Goal: Task Accomplishment & Management: Use online tool/utility

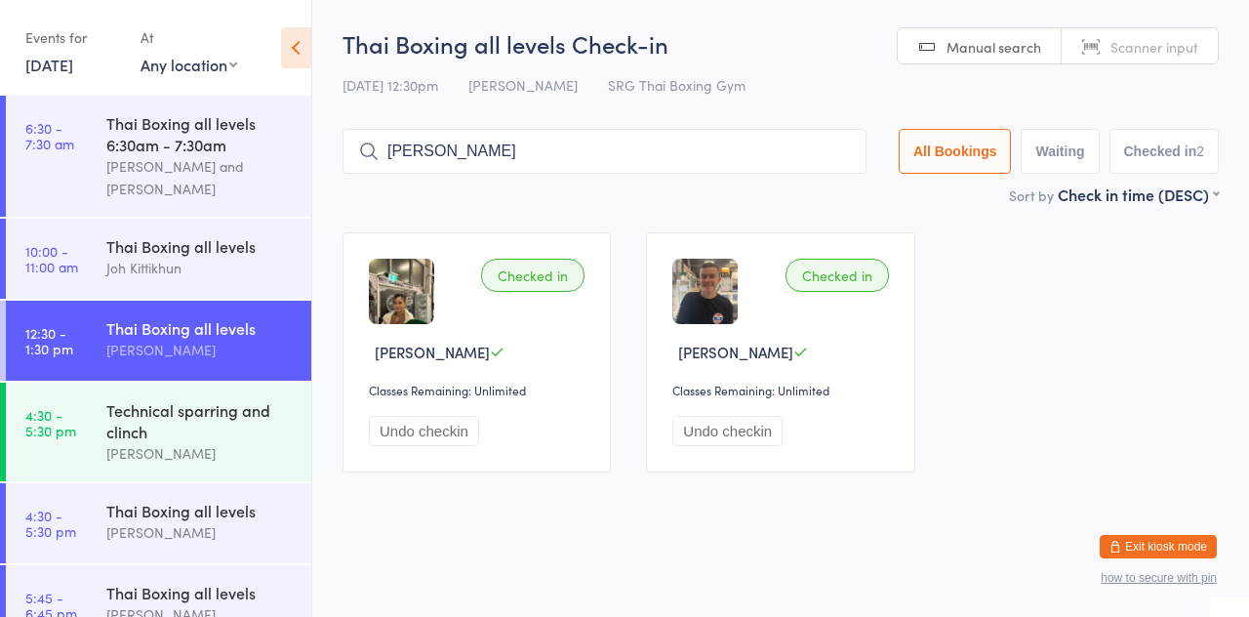
type input "[PERSON_NAME]"
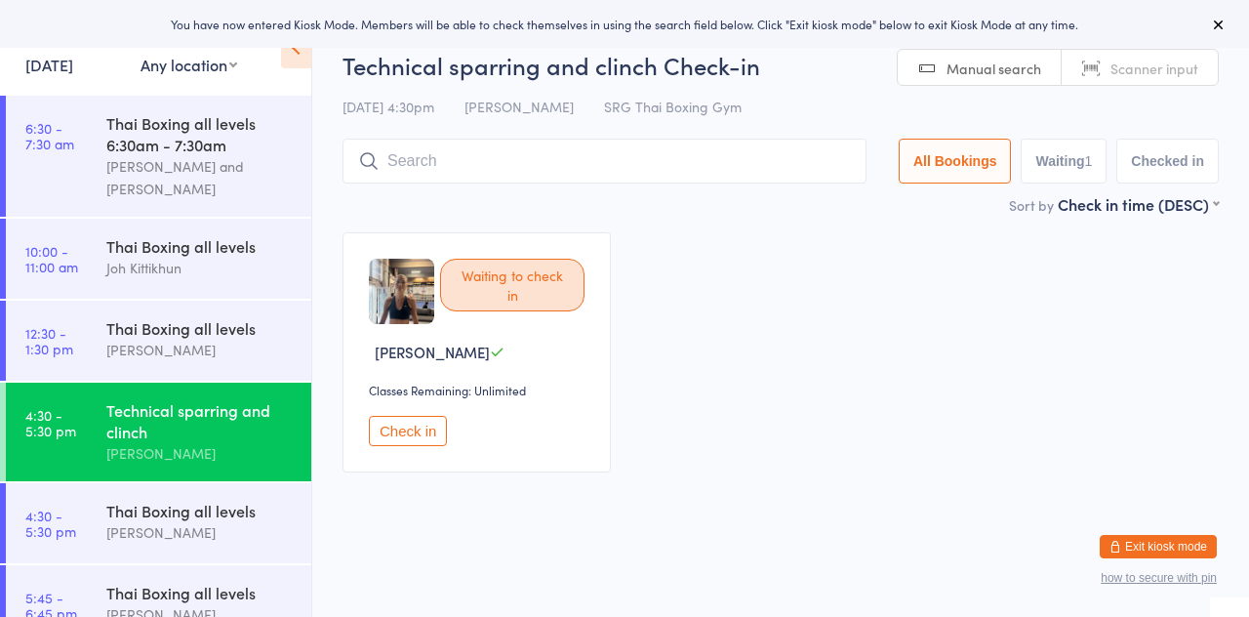
click at [710, 169] on input "search" at bounding box center [605, 161] width 524 height 45
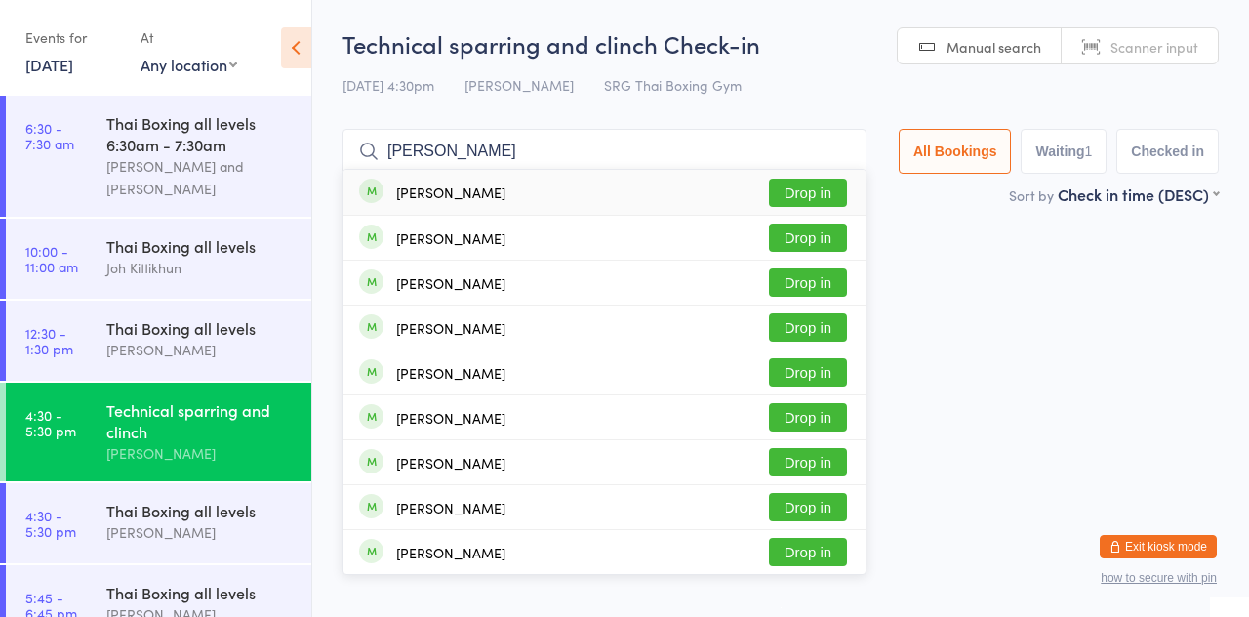
type input "[PERSON_NAME]"
click at [822, 295] on button "Drop in" at bounding box center [808, 282] width 78 height 28
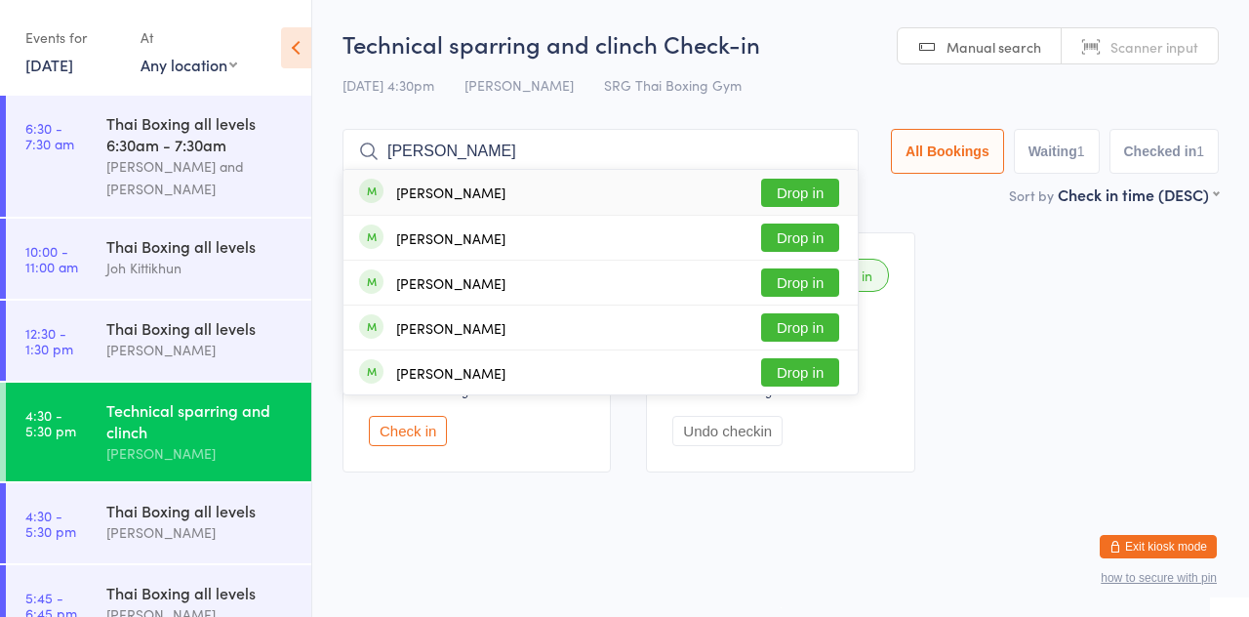
type input "[PERSON_NAME]"
click at [822, 246] on button "Drop in" at bounding box center [800, 237] width 78 height 28
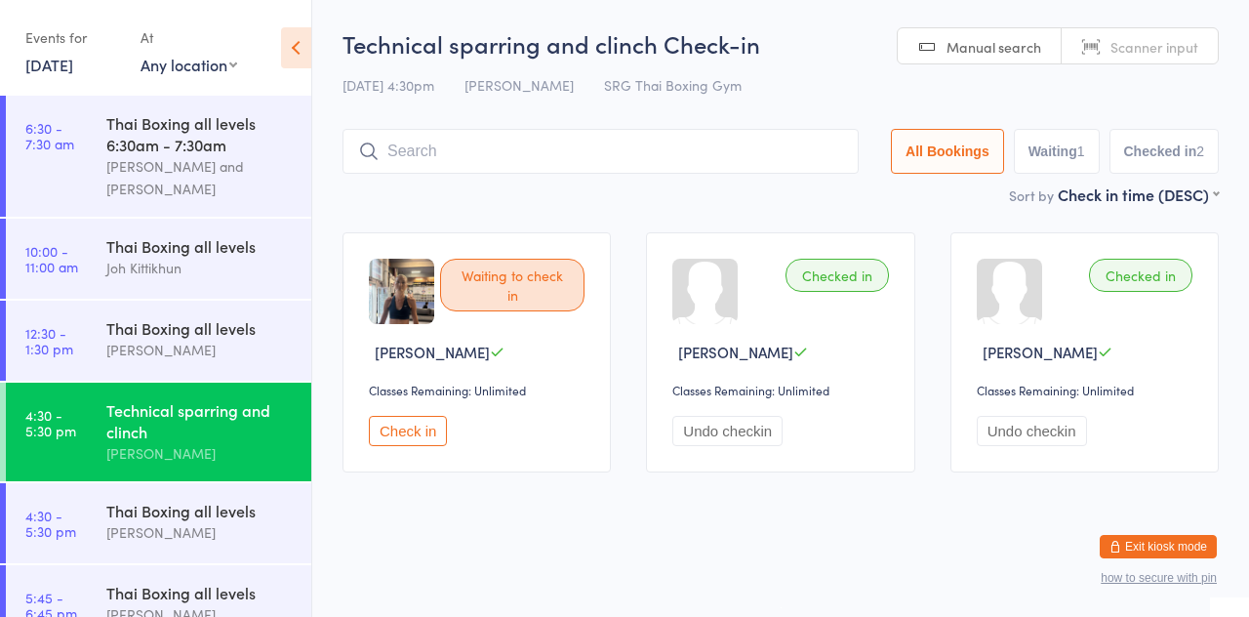
click at [777, 213] on main "Technical sparring and clinch Check-in [DATE] 4:30pm [PERSON_NAME] SRG Thai Box…" at bounding box center [781, 258] width 876 height 463
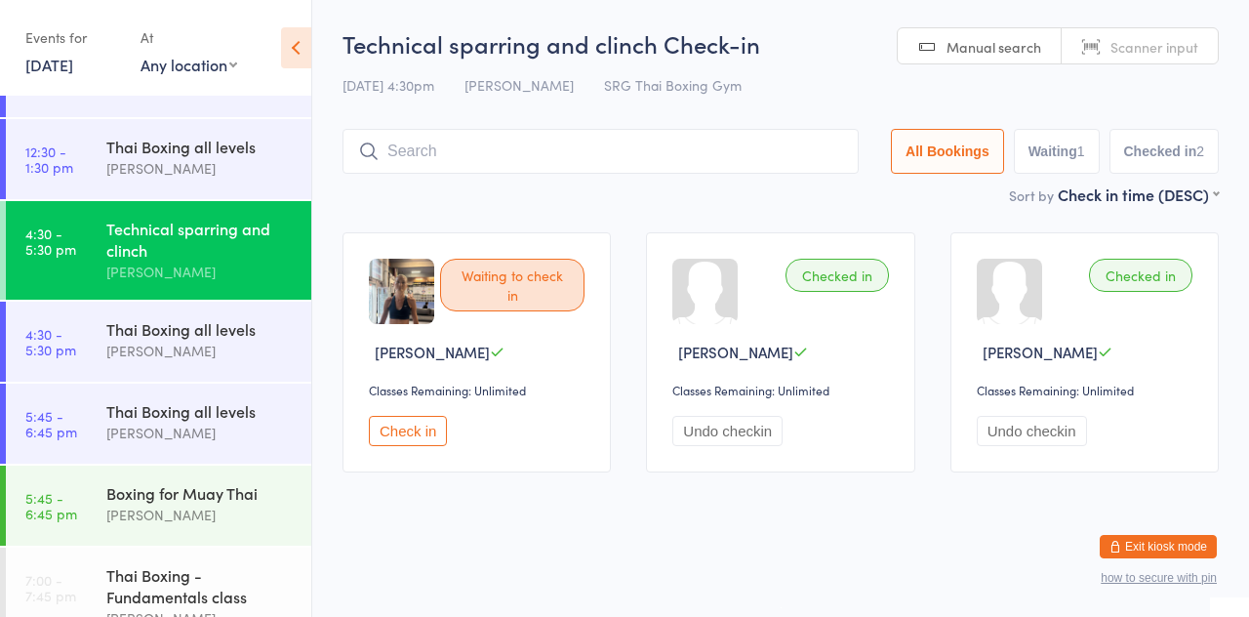
scroll to position [185, 0]
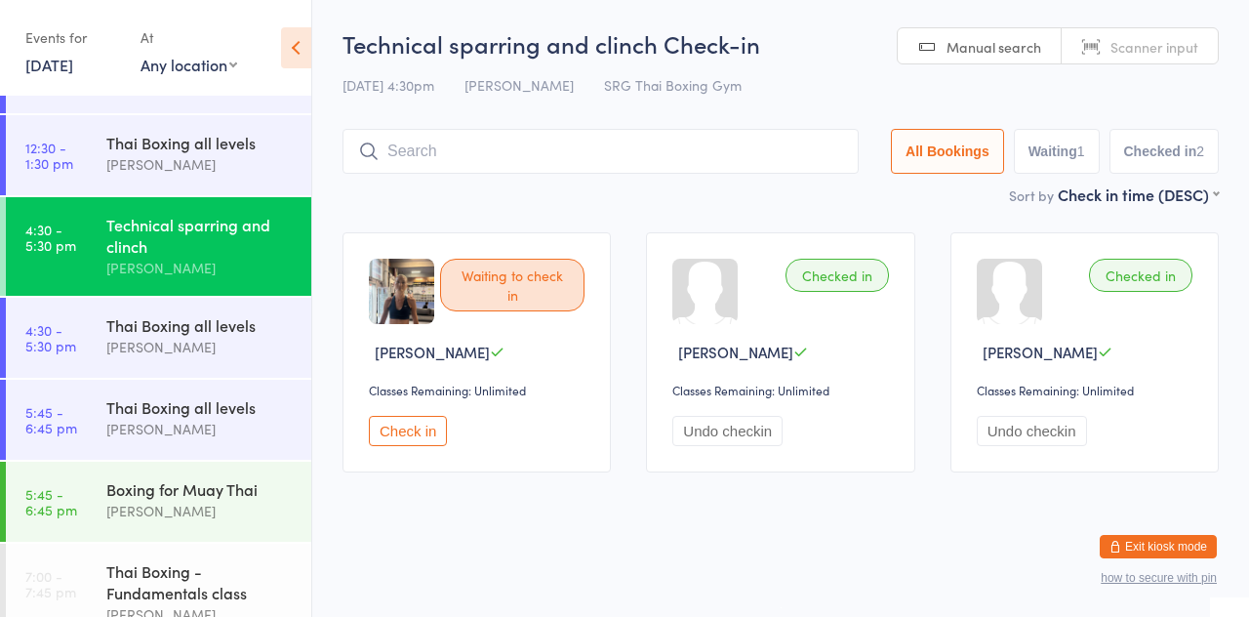
click at [93, 348] on link "4:30 - 5:30 pm Thai Boxing all levels [PERSON_NAME]" at bounding box center [158, 338] width 305 height 80
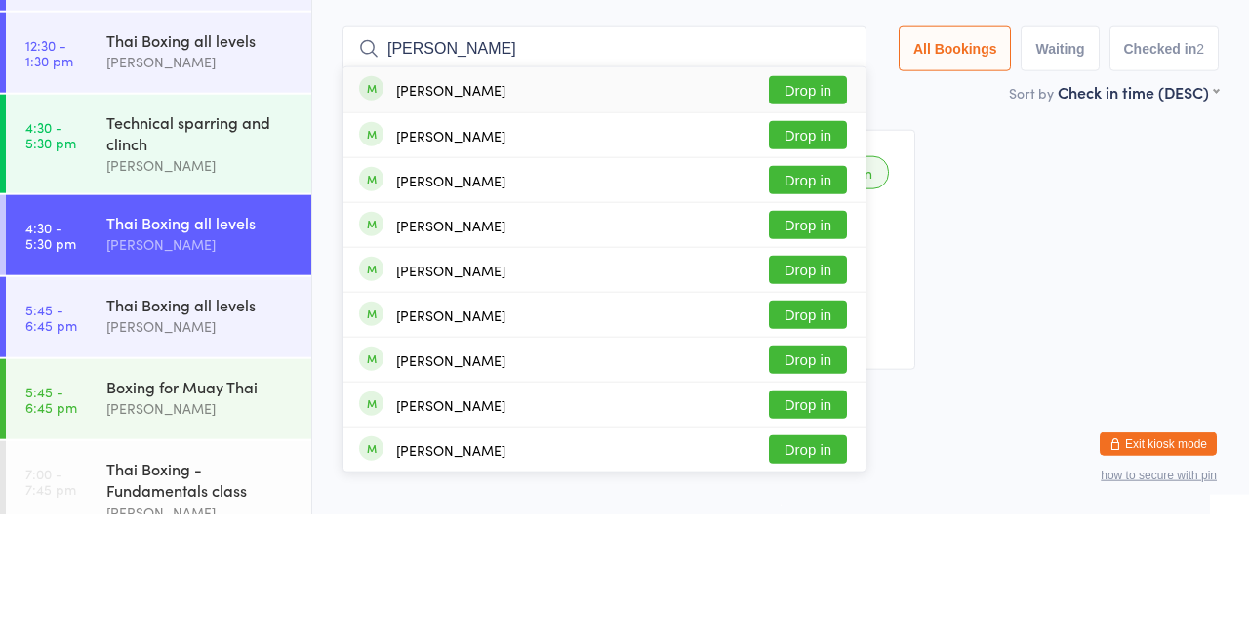
type input "[PERSON_NAME]"
click at [841, 338] on button "Drop in" at bounding box center [808, 327] width 78 height 28
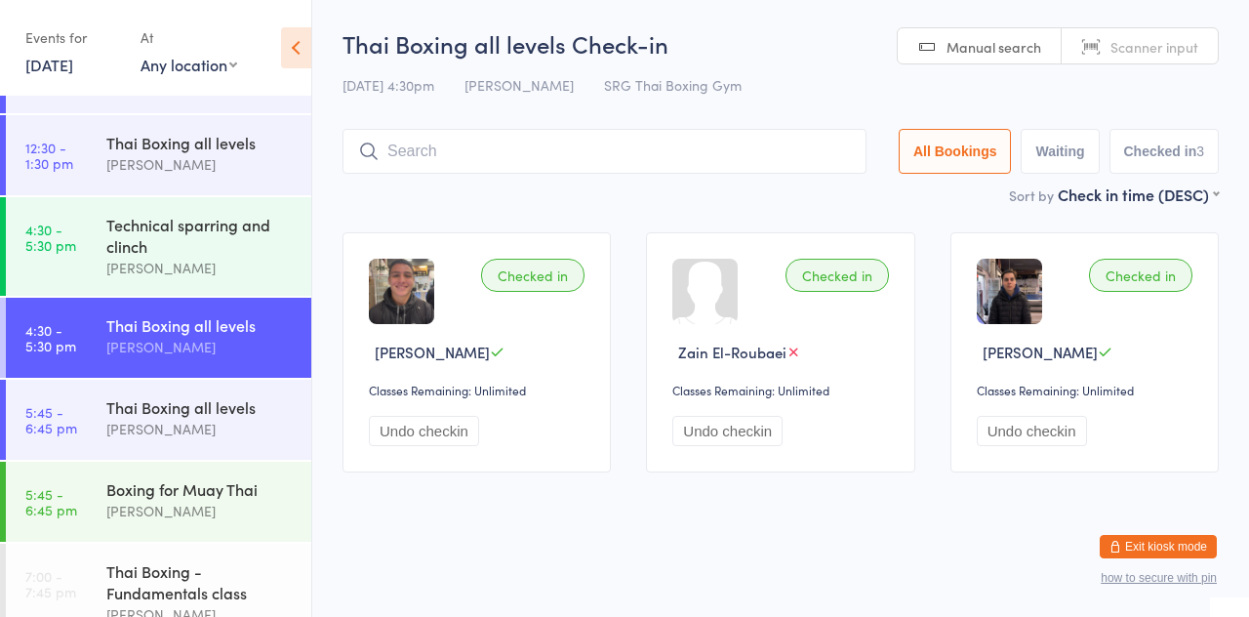
click at [753, 195] on div "Sort by Check in time (DESC) First name (ASC) First name (DESC) Last name (ASC)…" at bounding box center [781, 193] width 876 height 21
click at [632, 156] on input "search" at bounding box center [605, 151] width 524 height 45
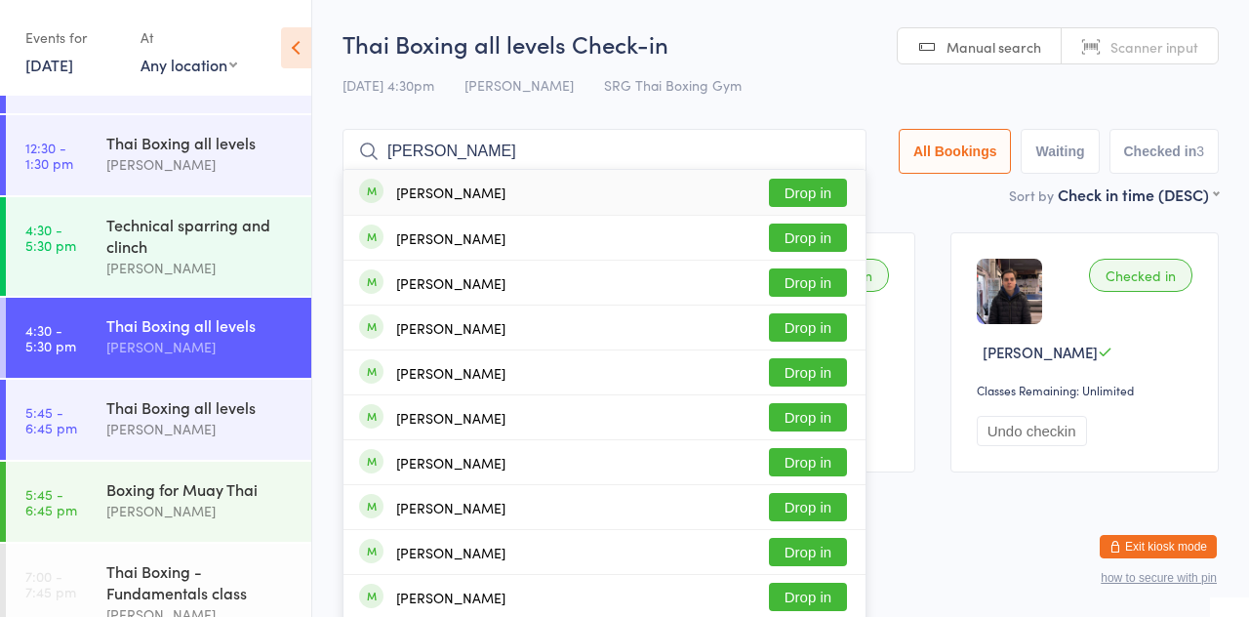
type input "[PERSON_NAME]"
click at [823, 199] on button "Drop in" at bounding box center [808, 193] width 78 height 28
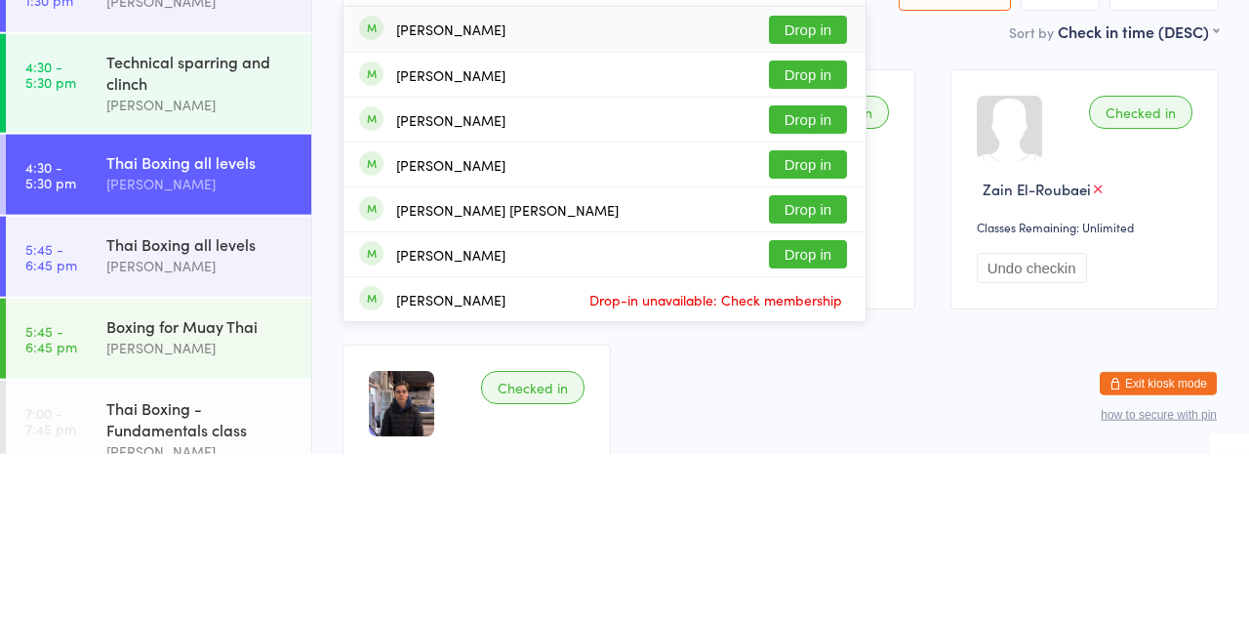
type input "[PERSON_NAME]"
click at [830, 338] on button "Drop in" at bounding box center [808, 327] width 78 height 28
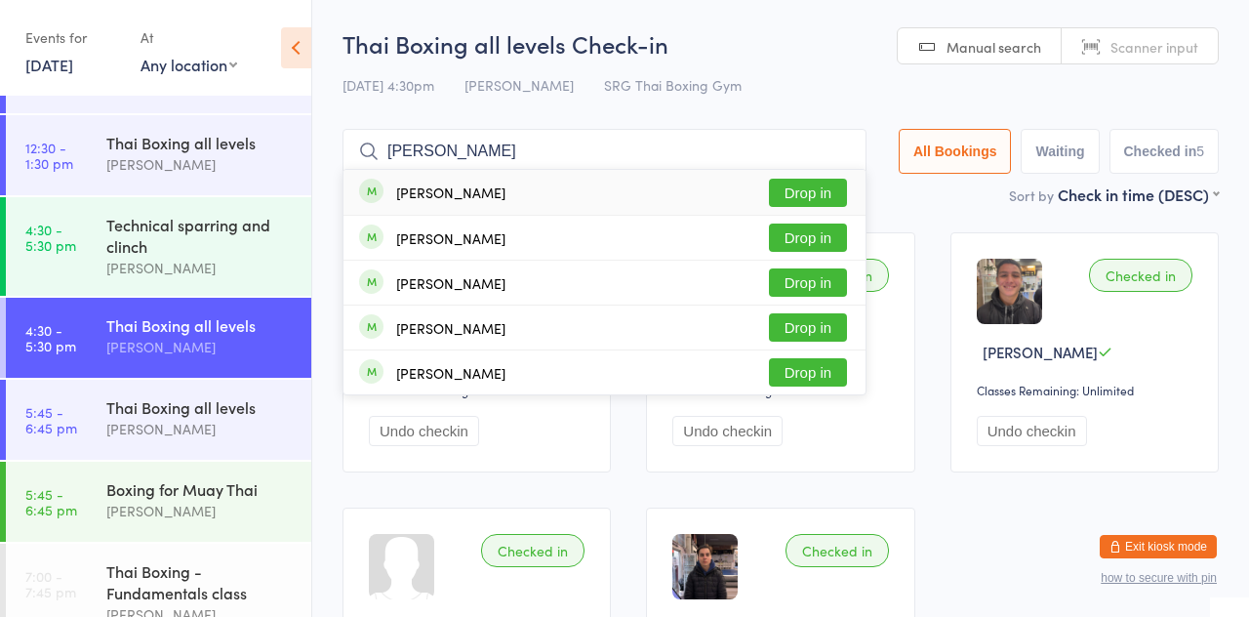
type input "[PERSON_NAME]"
click at [454, 236] on div "[PERSON_NAME]" at bounding box center [450, 238] width 109 height 16
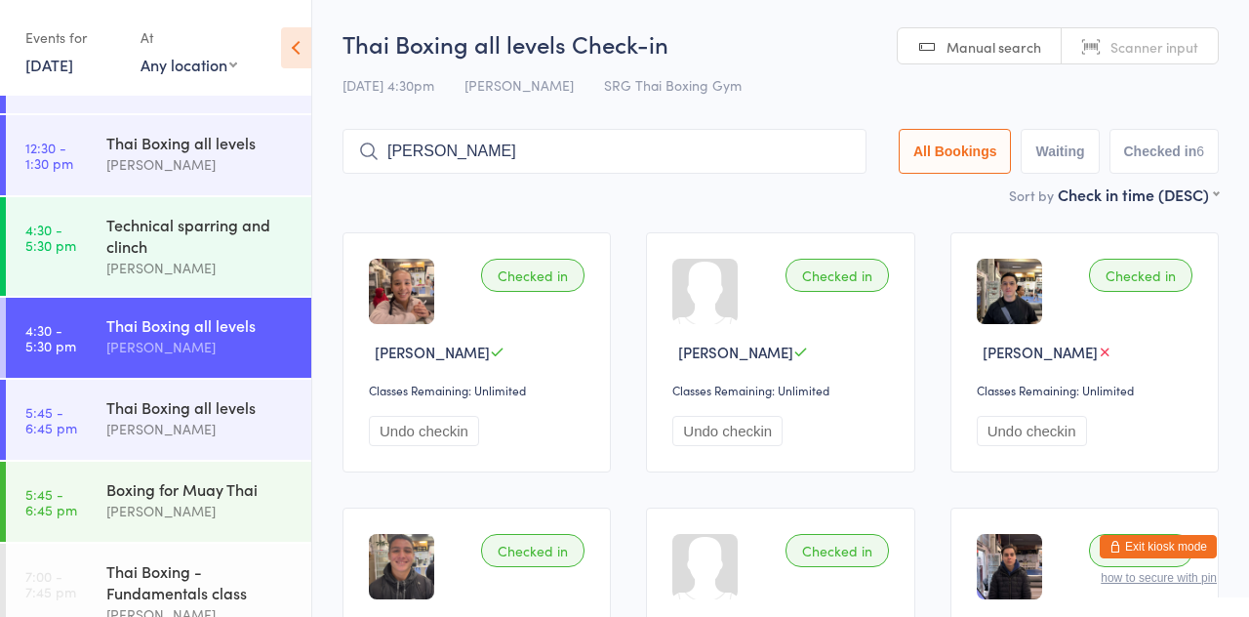
scroll to position [213, 0]
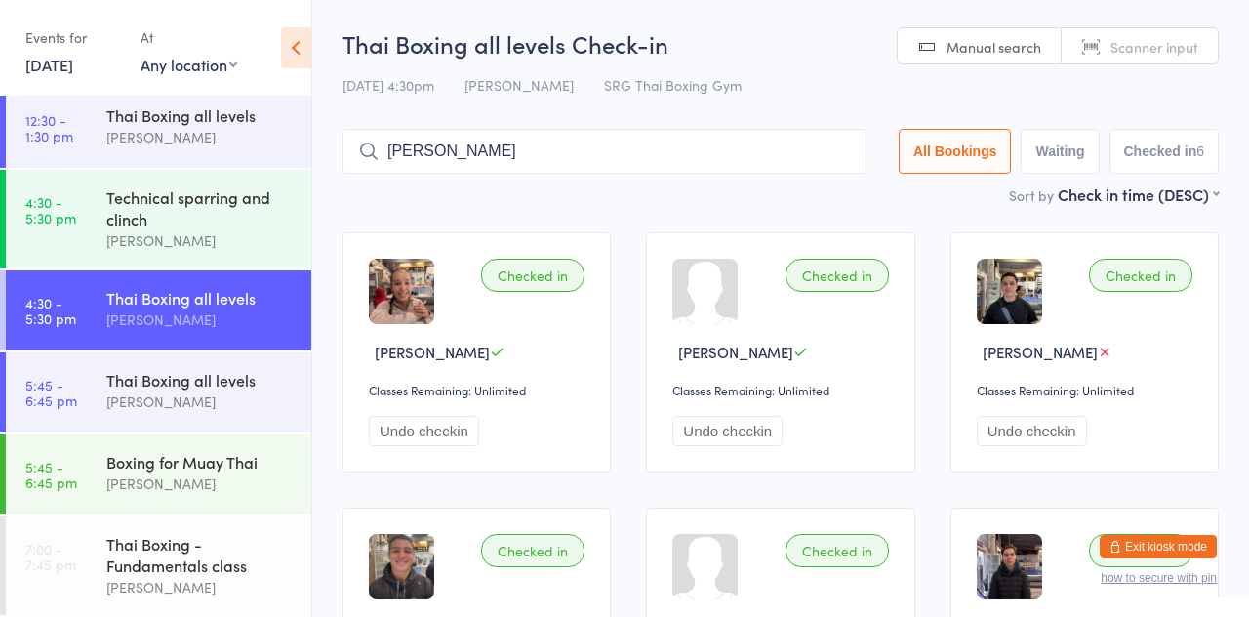
type input "[PERSON_NAME]"
click at [402, 223] on div "Checked in [PERSON_NAME] Classes Remaining: Unlimited Undo checkin Checked in […" at bounding box center [780, 490] width 911 height 550
click at [523, 154] on input "[PERSON_NAME]" at bounding box center [605, 151] width 524 height 45
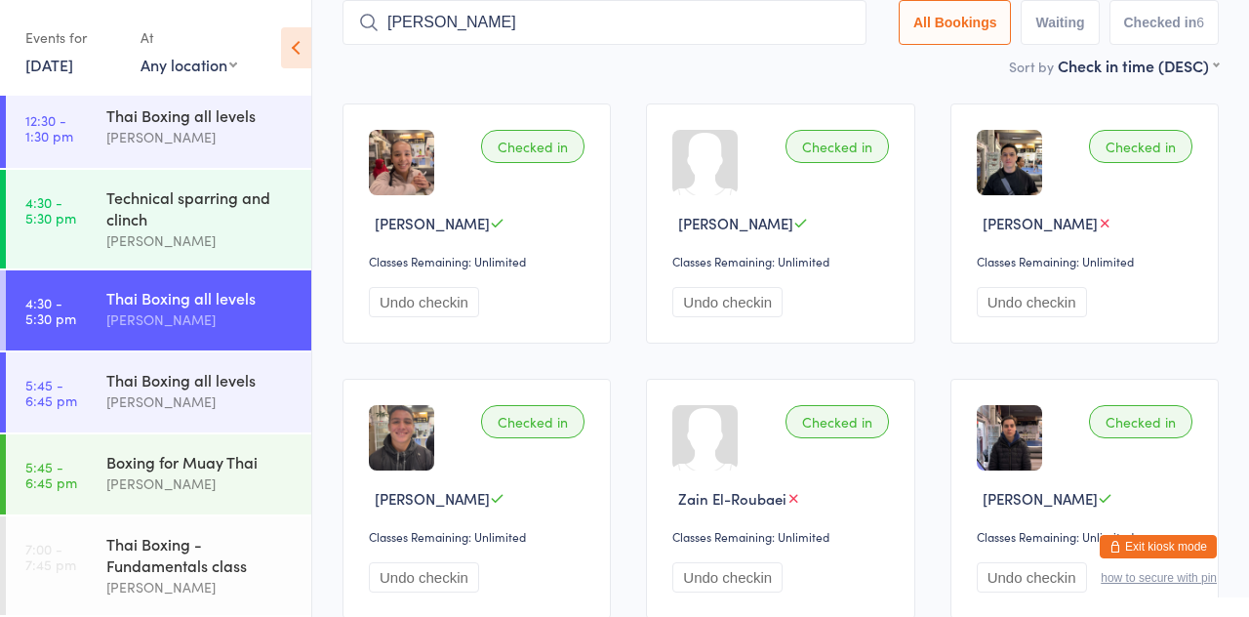
scroll to position [130, 0]
click at [343, 146] on div "Checked in [PERSON_NAME] Classes Remaining: Unlimited Undo checkin" at bounding box center [477, 222] width 268 height 240
click at [237, 313] on div "[PERSON_NAME]" at bounding box center [200, 319] width 188 height 22
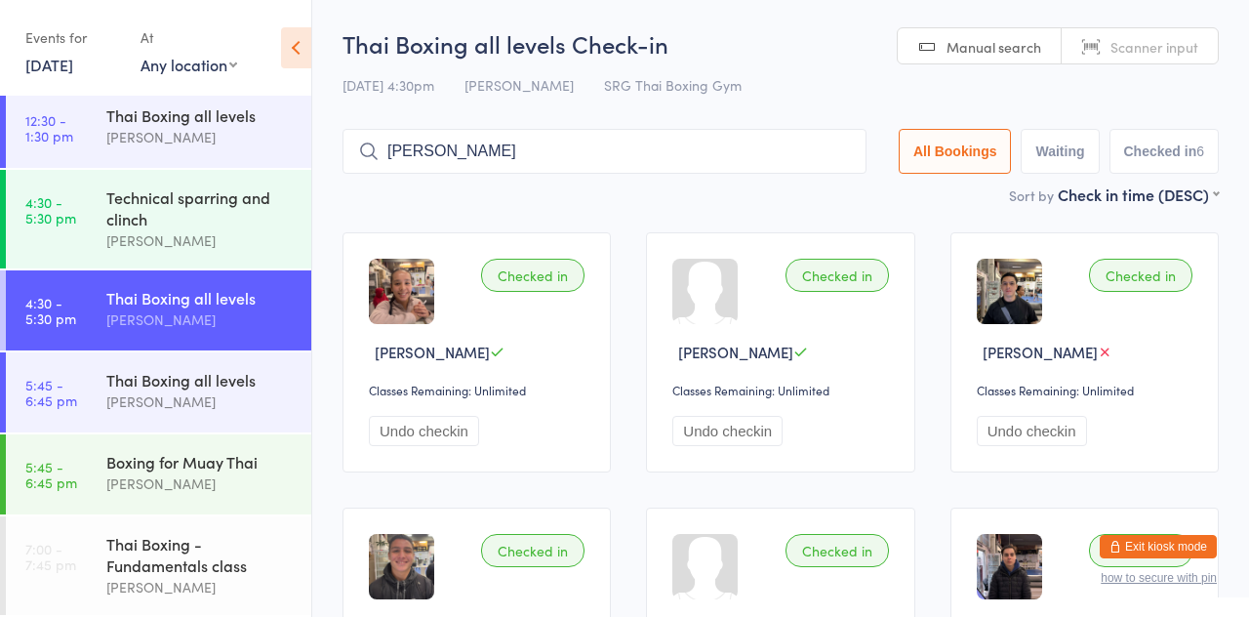
type input "[PERSON_NAME]"
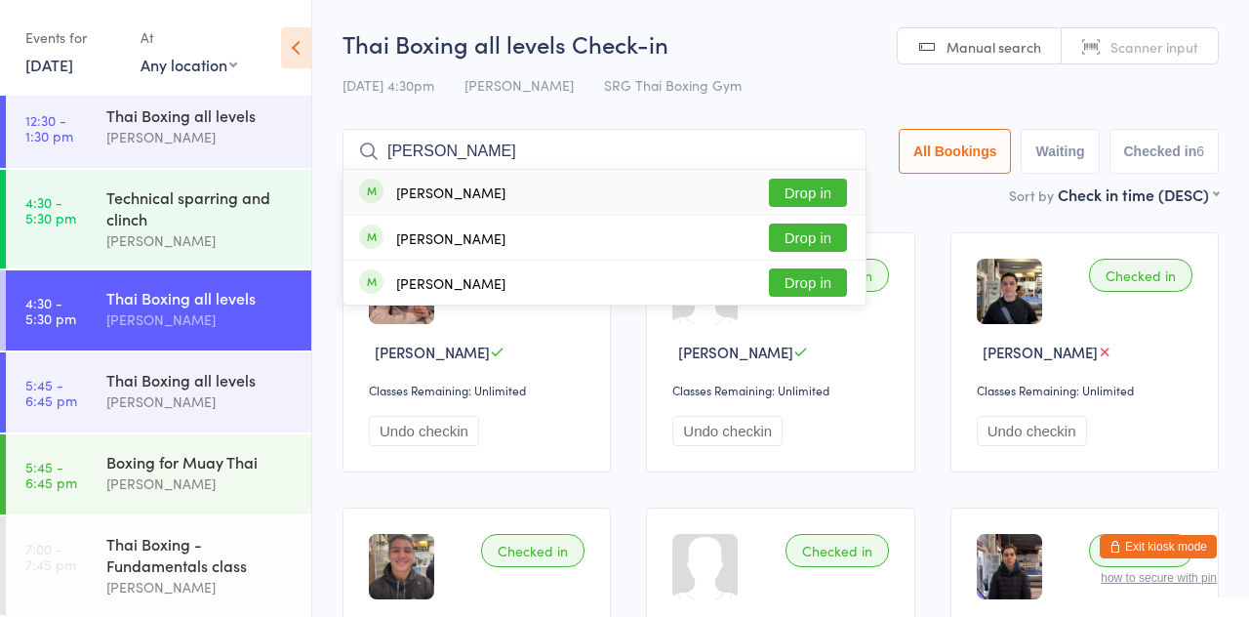
click at [835, 202] on button "Drop in" at bounding box center [808, 193] width 78 height 28
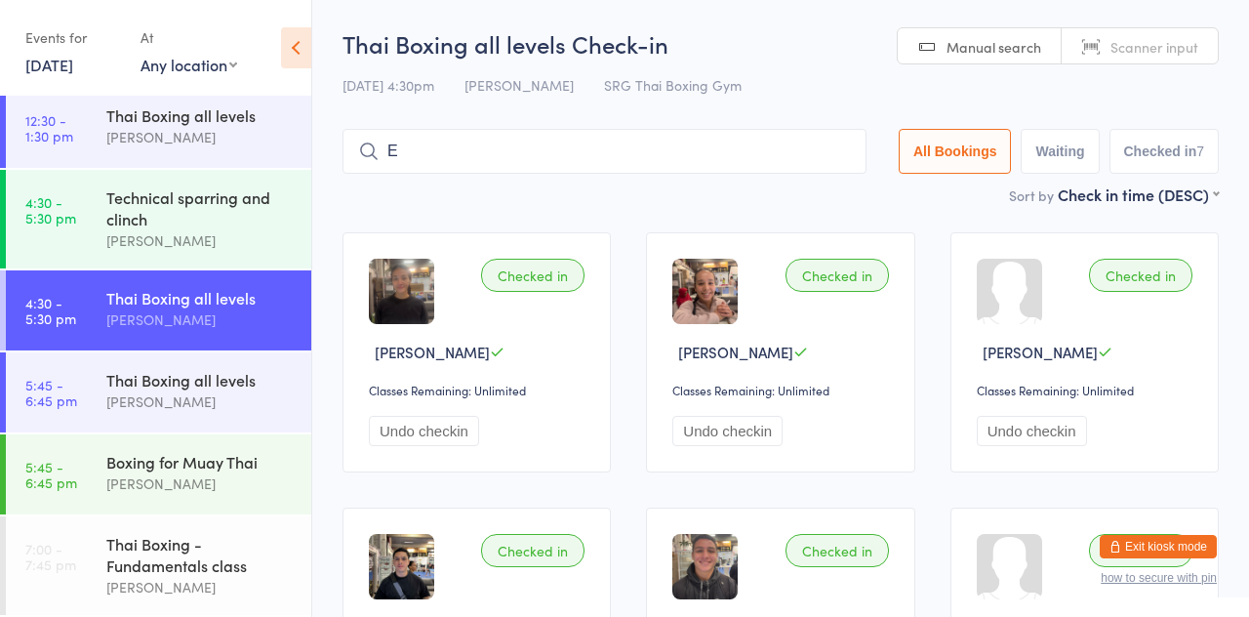
type input "E"
type input "[PERSON_NAME]"
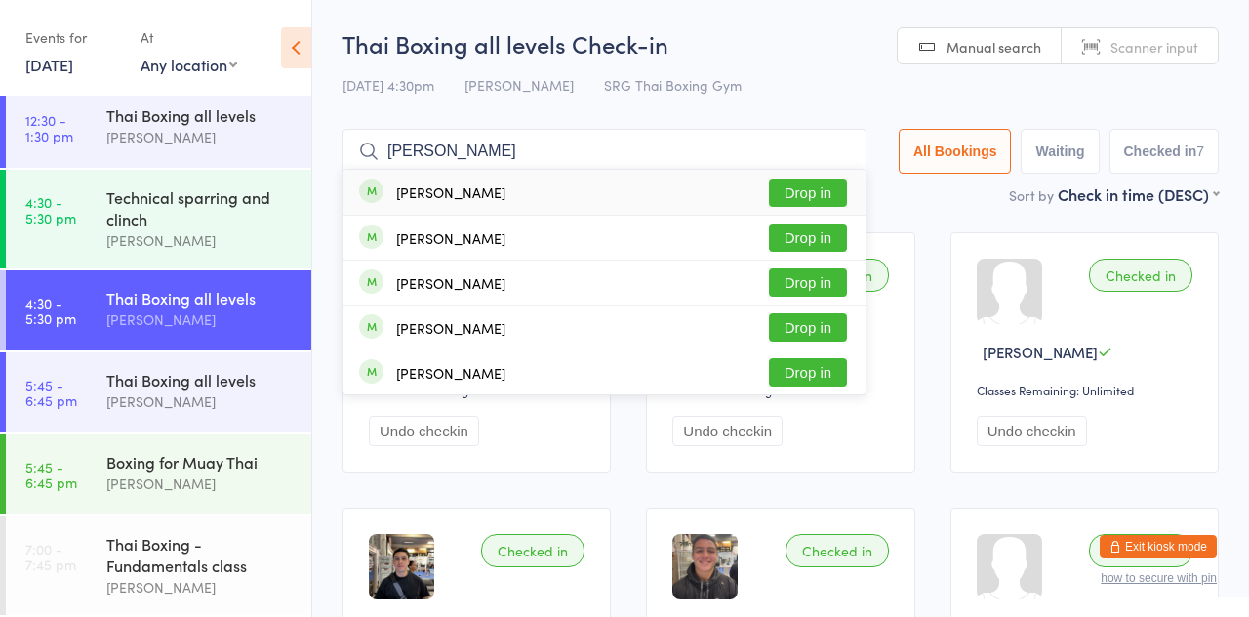
click at [839, 206] on button "Drop in" at bounding box center [808, 193] width 78 height 28
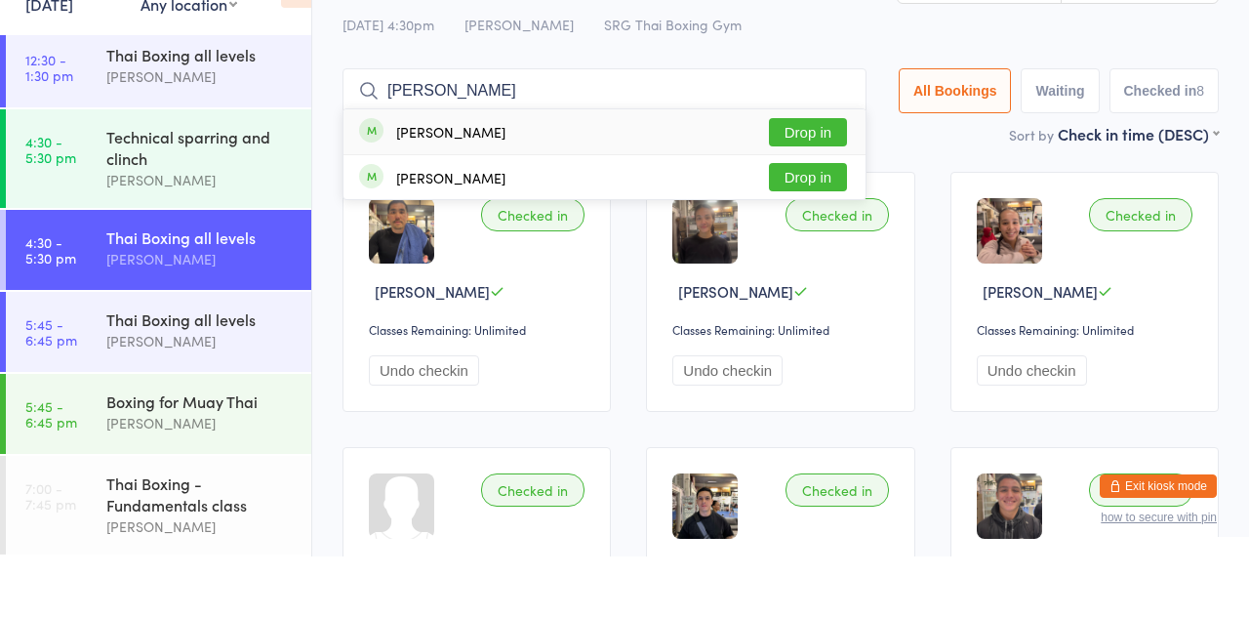
type input "[PERSON_NAME]"
click at [835, 197] on button "Drop in" at bounding box center [808, 193] width 78 height 28
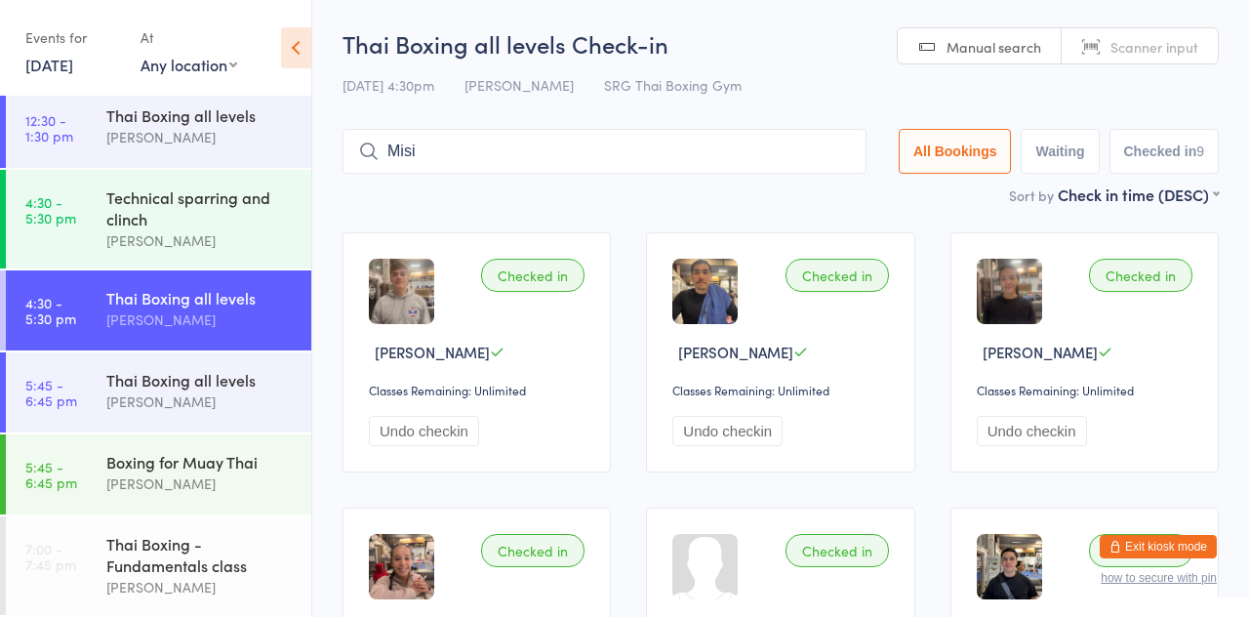
type input "Misi"
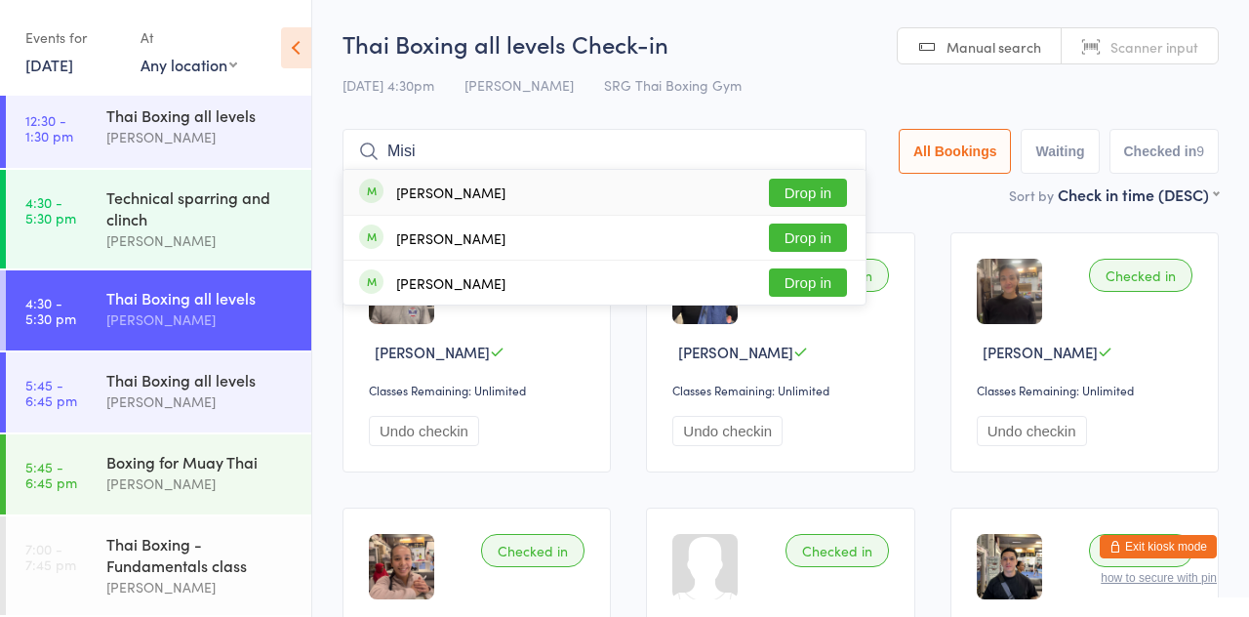
click at [819, 187] on button "Drop in" at bounding box center [808, 193] width 78 height 28
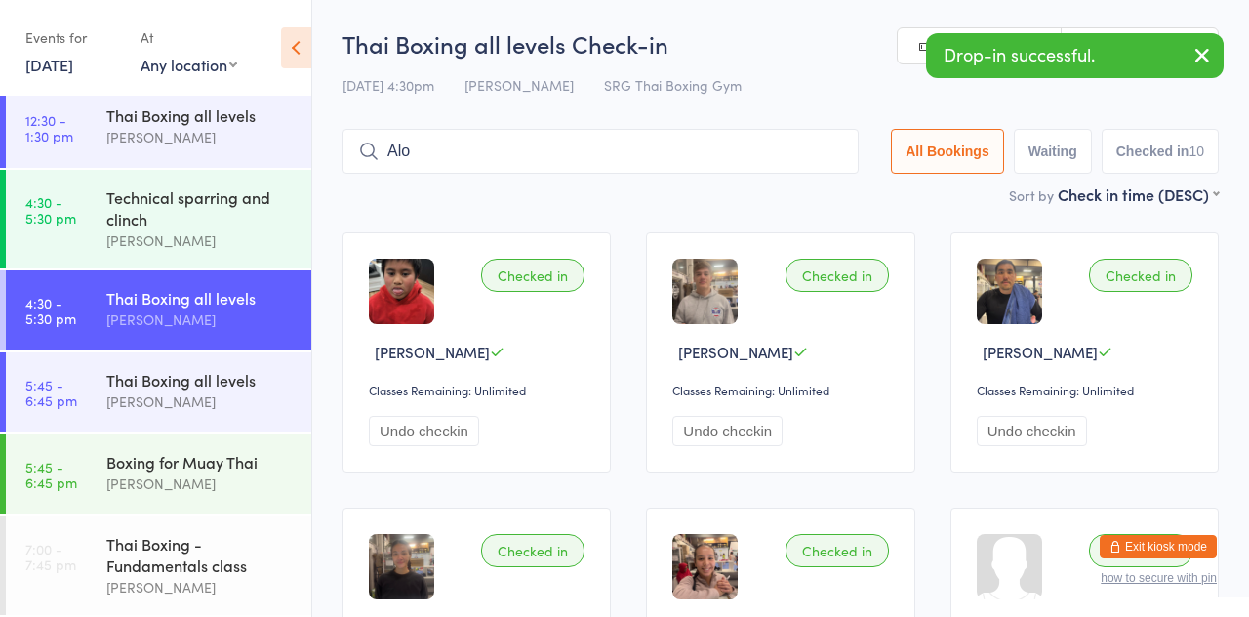
type input "Alo"
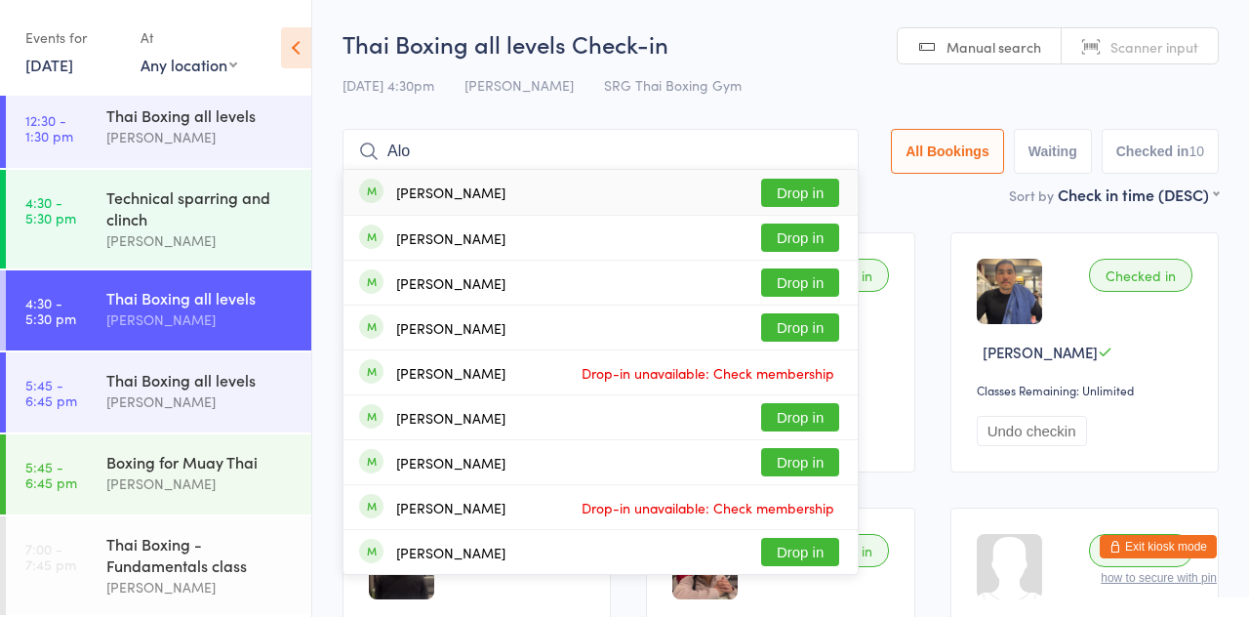
click at [817, 194] on button "Drop in" at bounding box center [800, 193] width 78 height 28
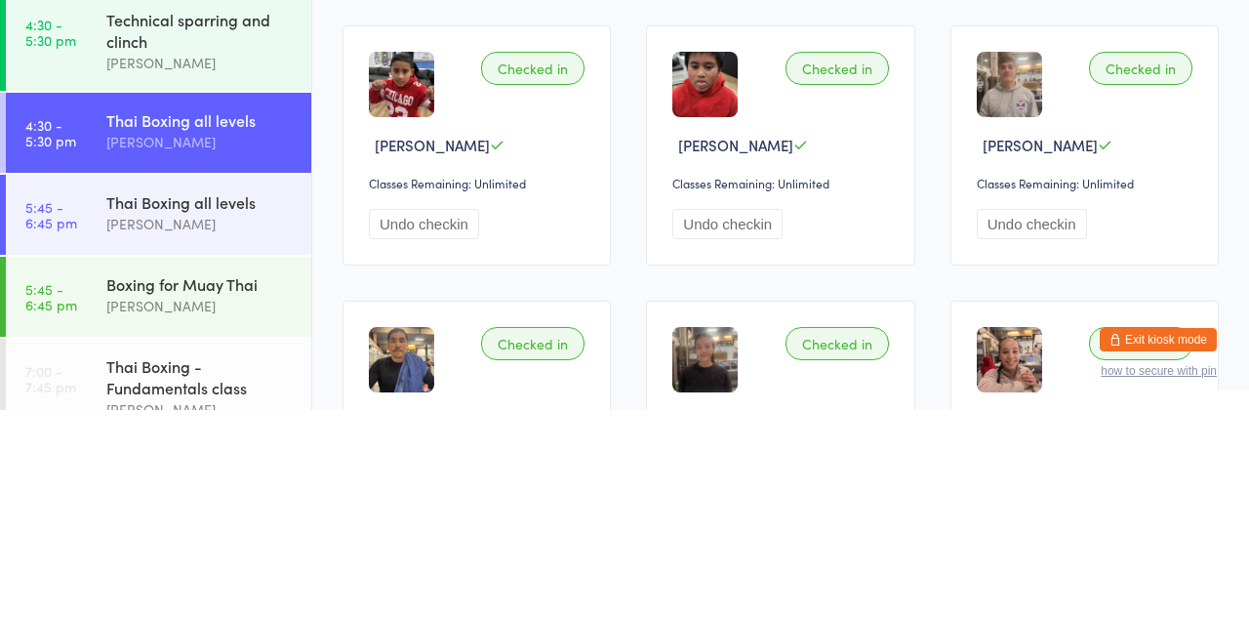
scroll to position [189, 0]
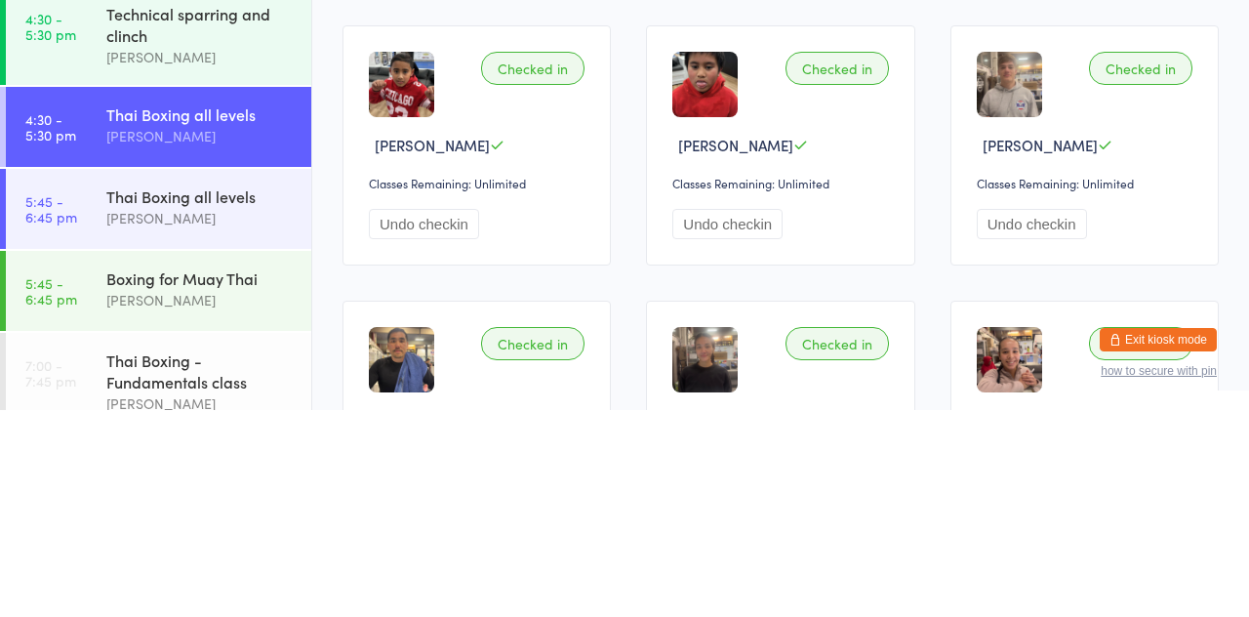
click at [219, 338] on div "[PERSON_NAME]" at bounding box center [200, 343] width 188 height 22
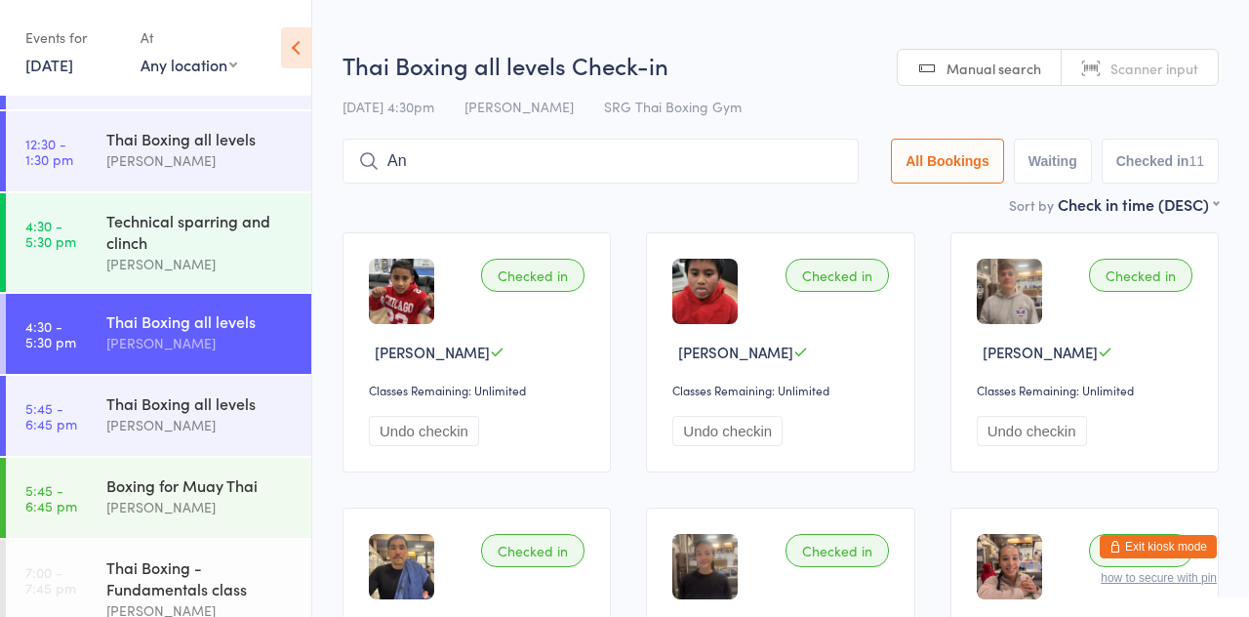
type input "A"
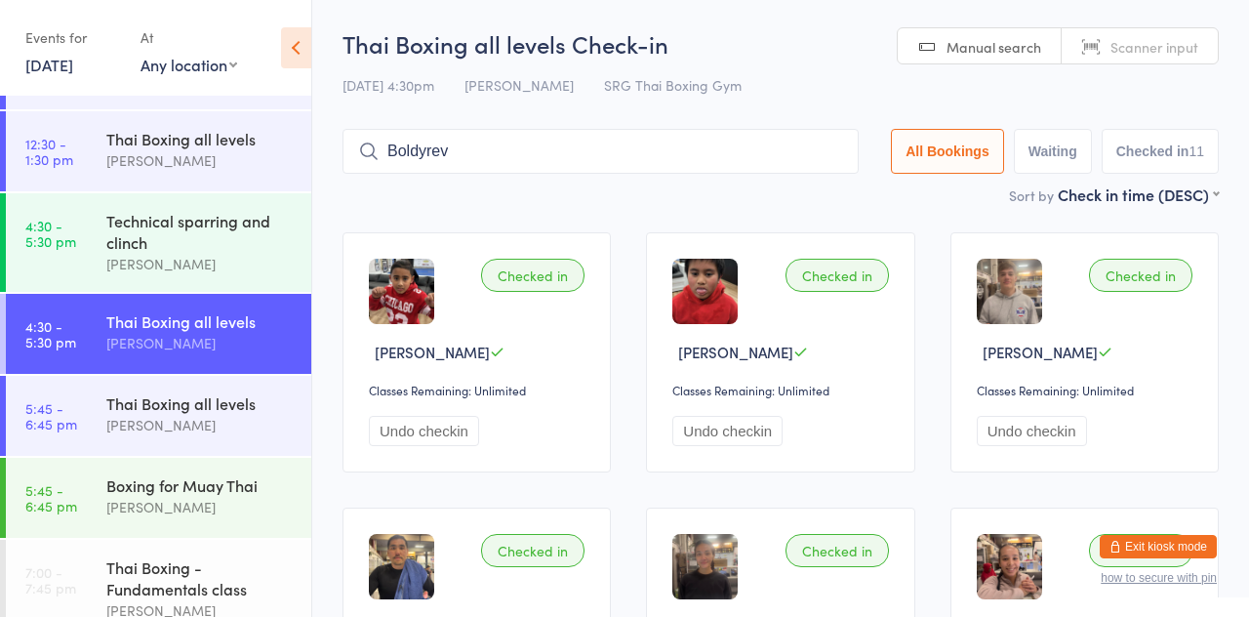
click at [665, 150] on input "Boldyrev" at bounding box center [601, 151] width 516 height 45
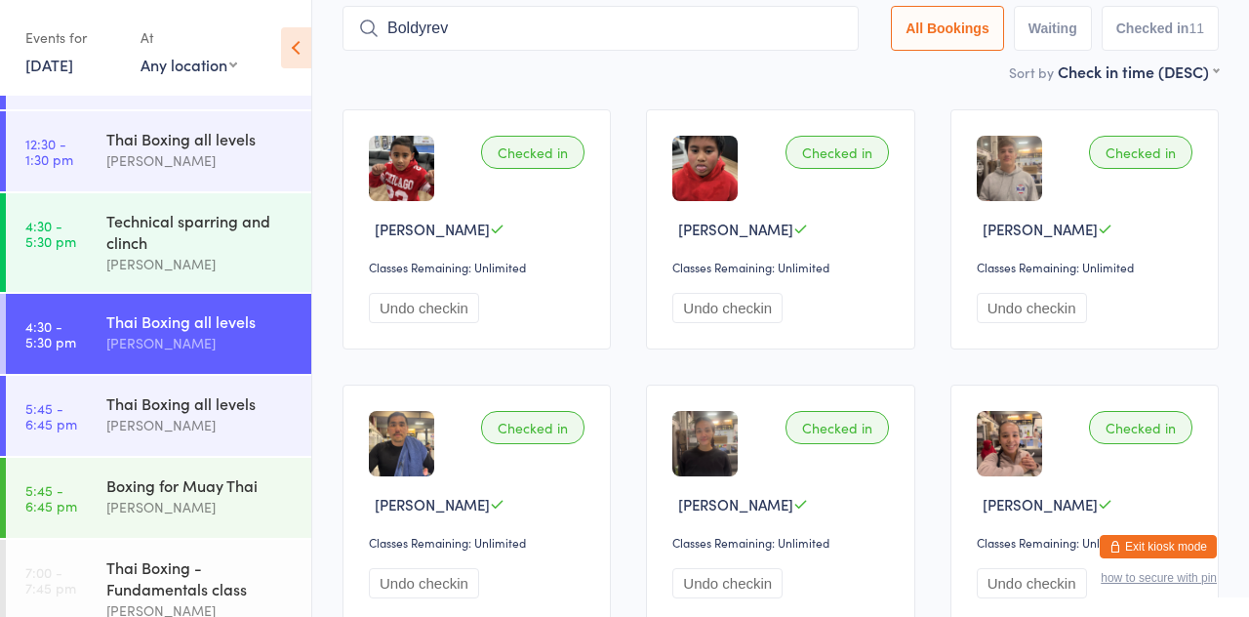
scroll to position [130, 0]
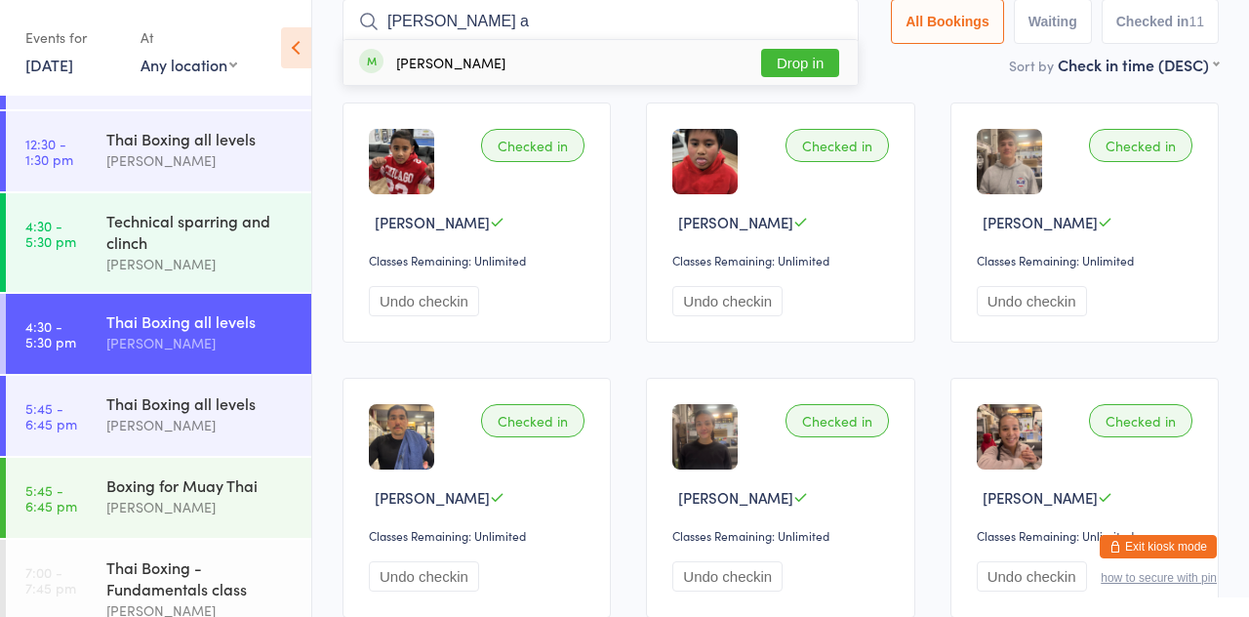
type input "[PERSON_NAME] a"
click at [805, 61] on button "Drop in" at bounding box center [800, 63] width 78 height 28
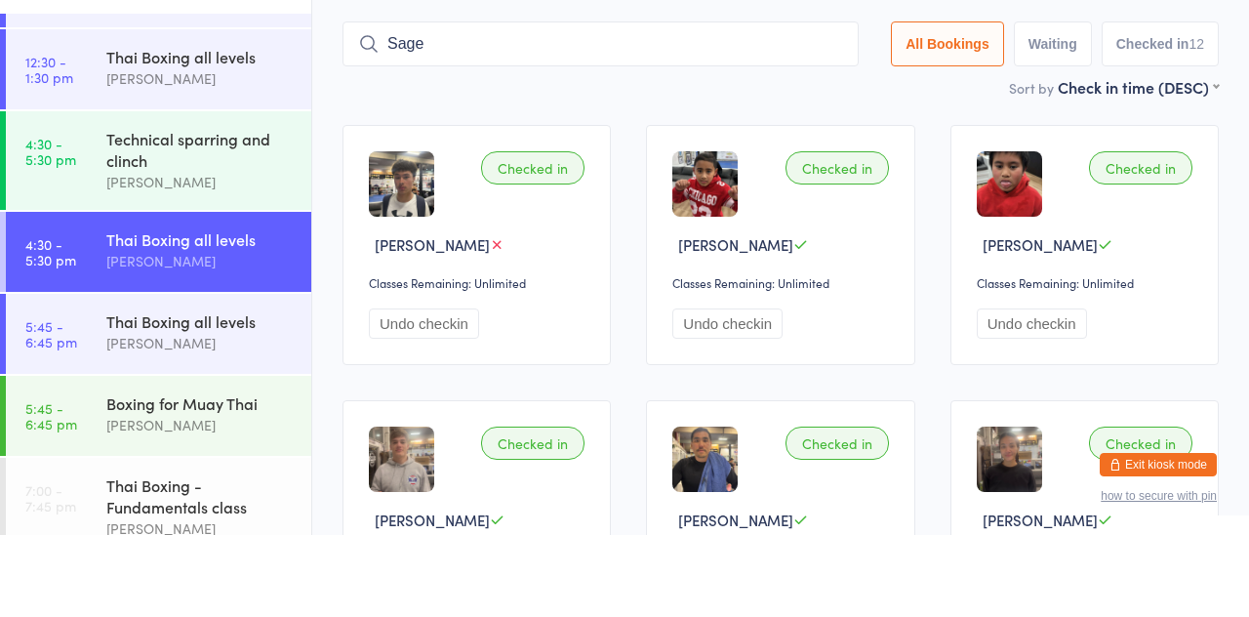
scroll to position [25, 0]
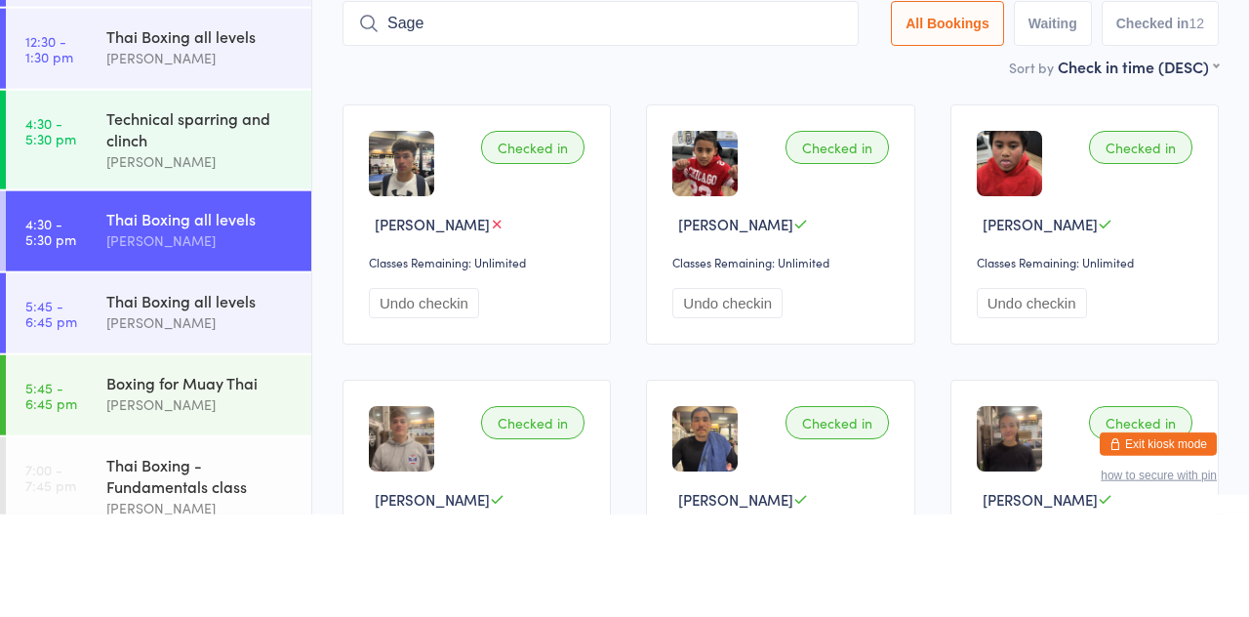
type input "Sage"
click at [820, 158] on button "Drop in" at bounding box center [800, 167] width 78 height 28
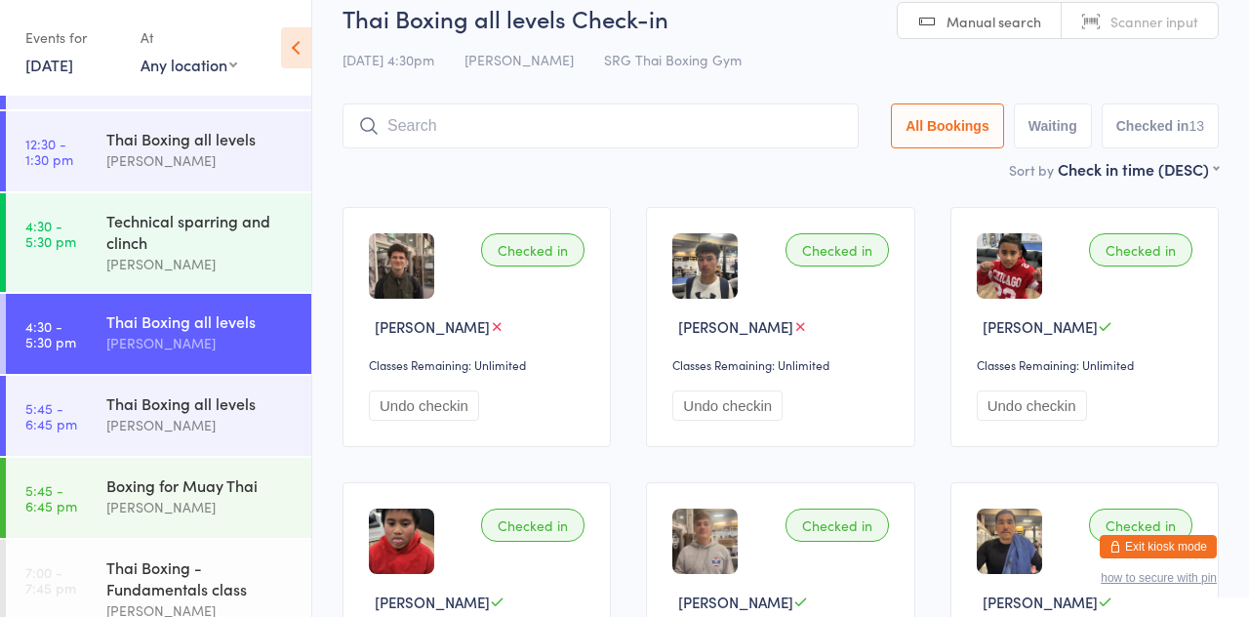
click at [367, 164] on div "Sort by Check in time (DESC) First name (ASC) First name (DESC) Last name (ASC)…" at bounding box center [781, 168] width 876 height 21
click at [230, 431] on div "[PERSON_NAME]" at bounding box center [200, 425] width 188 height 22
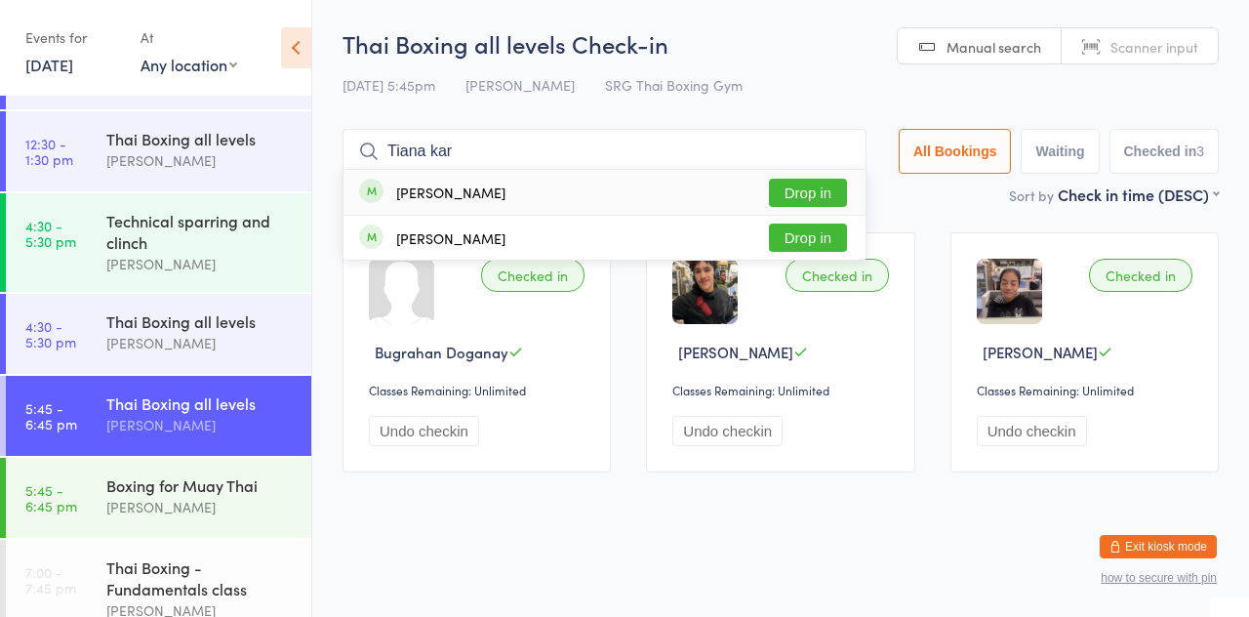
type input "Tiana kar"
click at [830, 203] on button "Drop in" at bounding box center [808, 193] width 78 height 28
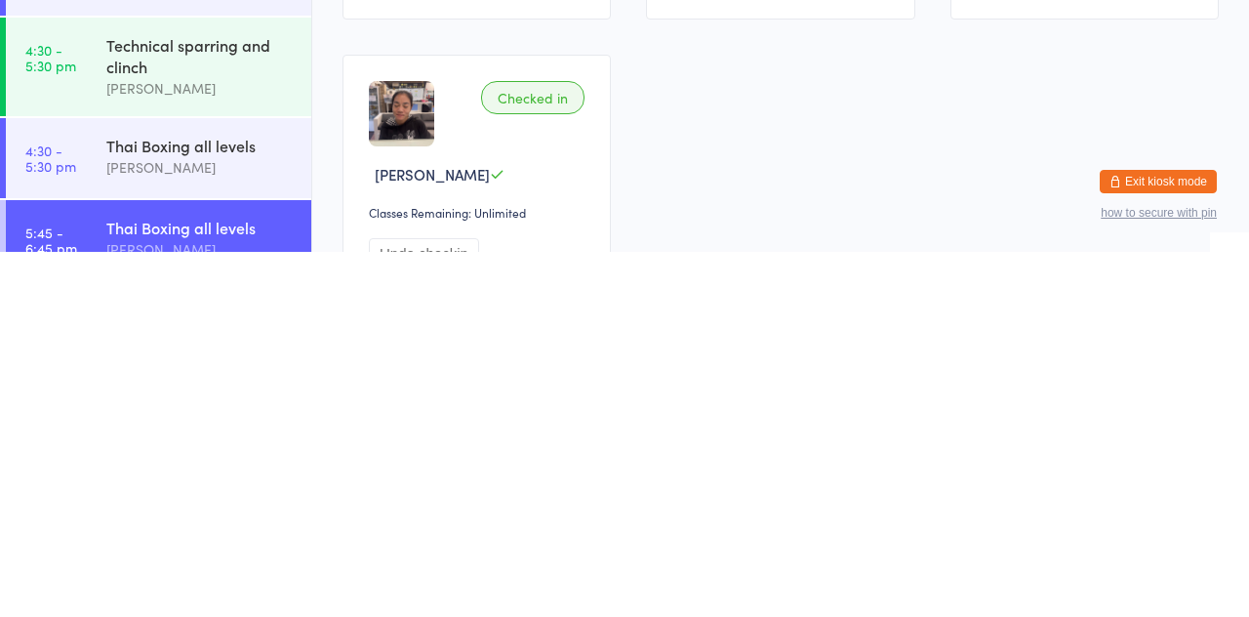
scroll to position [88, 0]
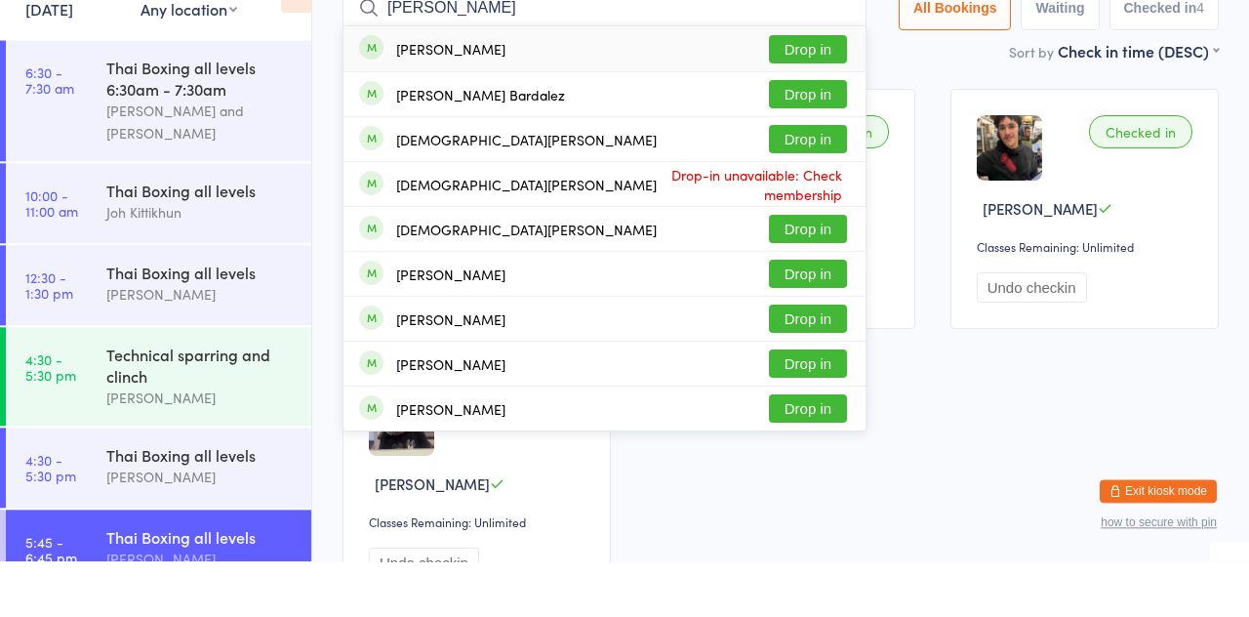
type input "[PERSON_NAME]"
click at [822, 153] on button "Drop in" at bounding box center [808, 150] width 78 height 28
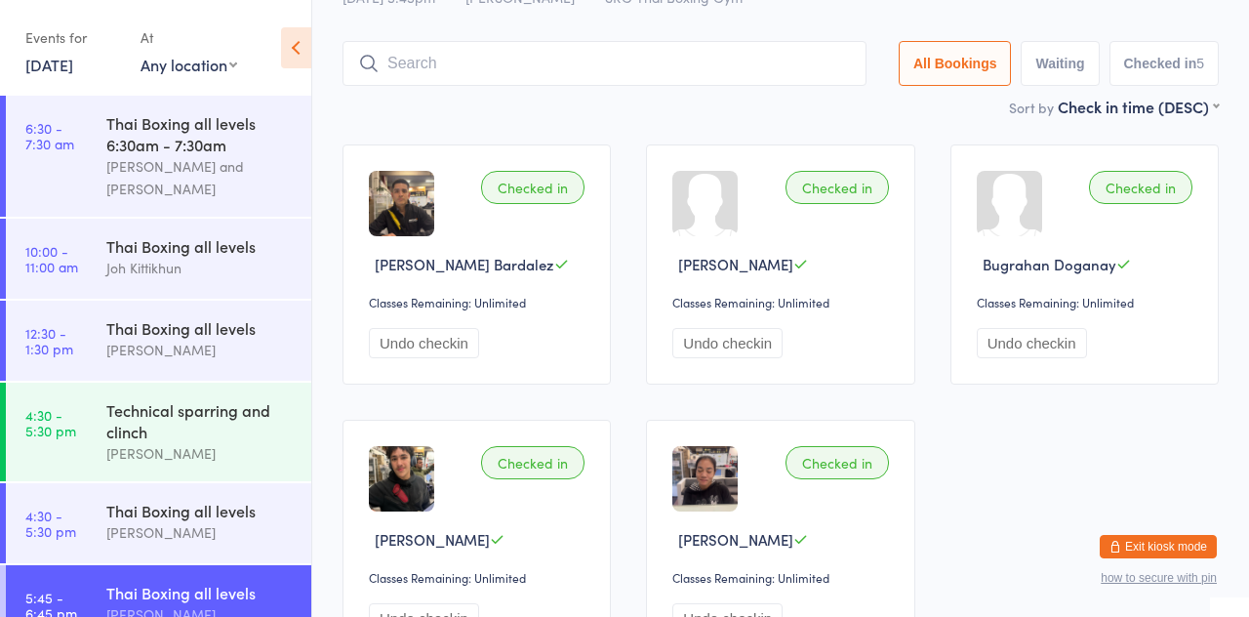
click at [521, 125] on main "Thai Boxing all levels Check-in [DATE] 5:45pm [PERSON_NAME] SRG Thai Boxing Gym…" at bounding box center [781, 308] width 876 height 738
click at [537, 55] on input "search" at bounding box center [605, 63] width 524 height 45
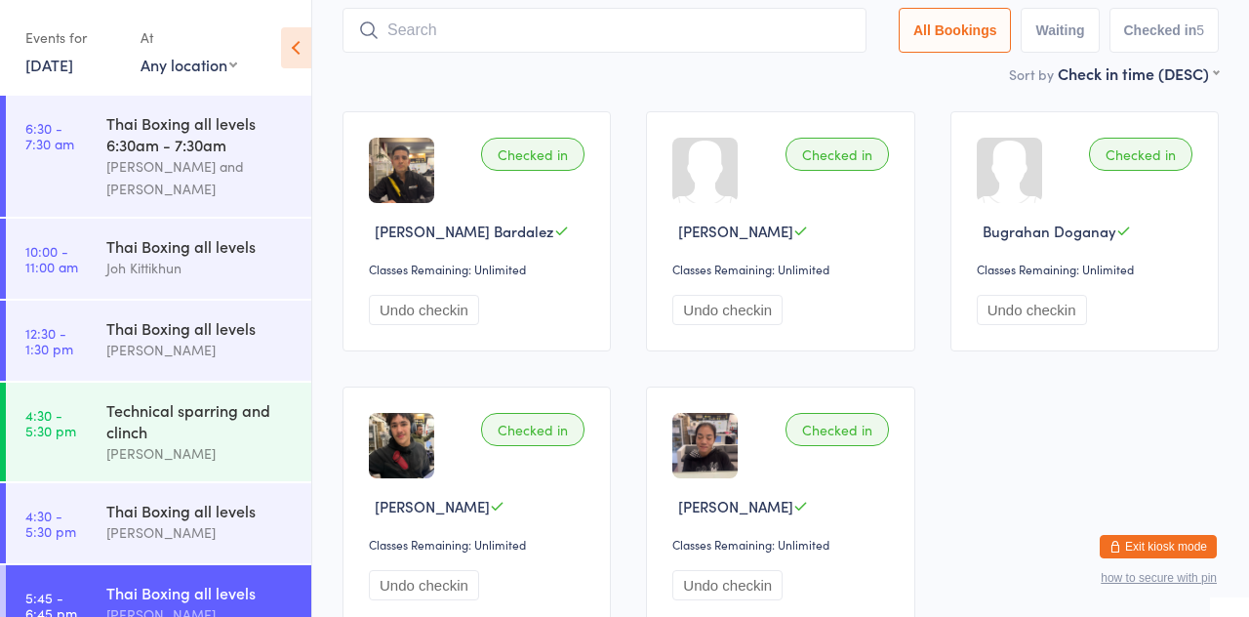
scroll to position [130, 0]
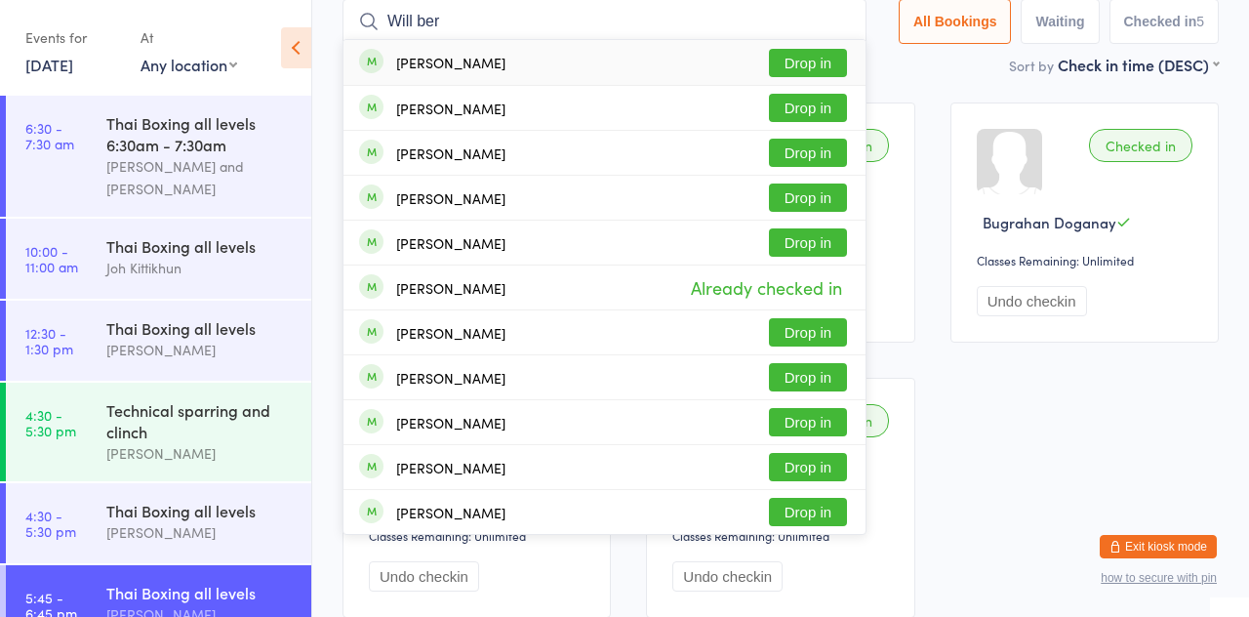
type input "Will ber"
click at [826, 103] on button "Drop in" at bounding box center [808, 108] width 78 height 28
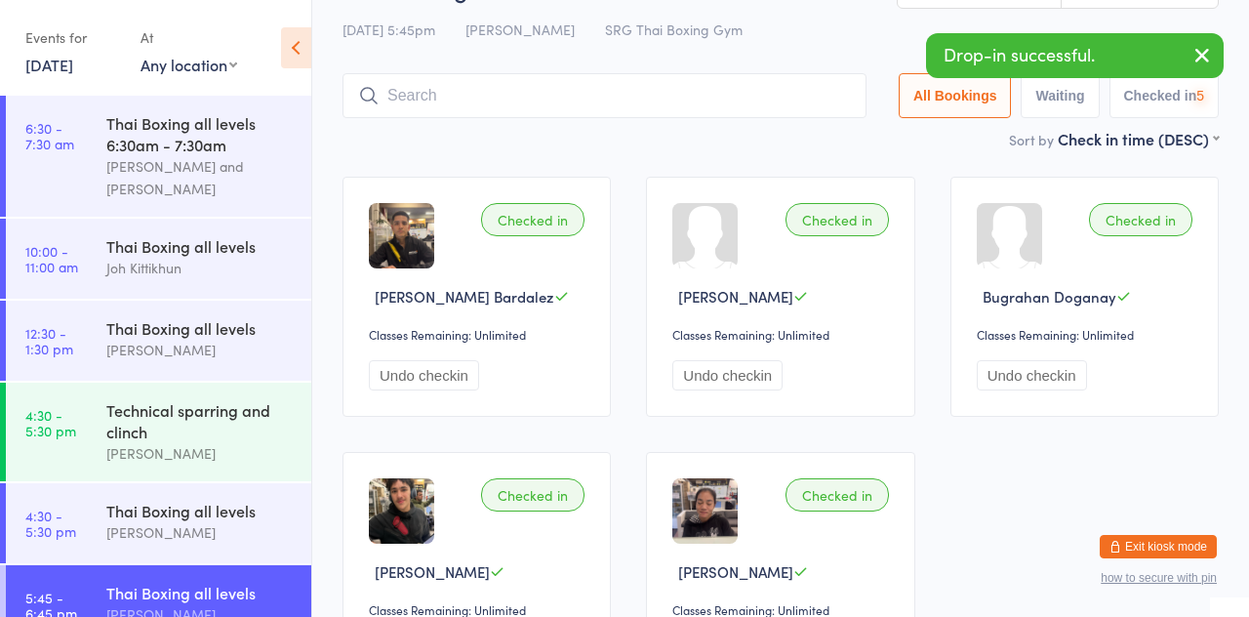
scroll to position [25, 0]
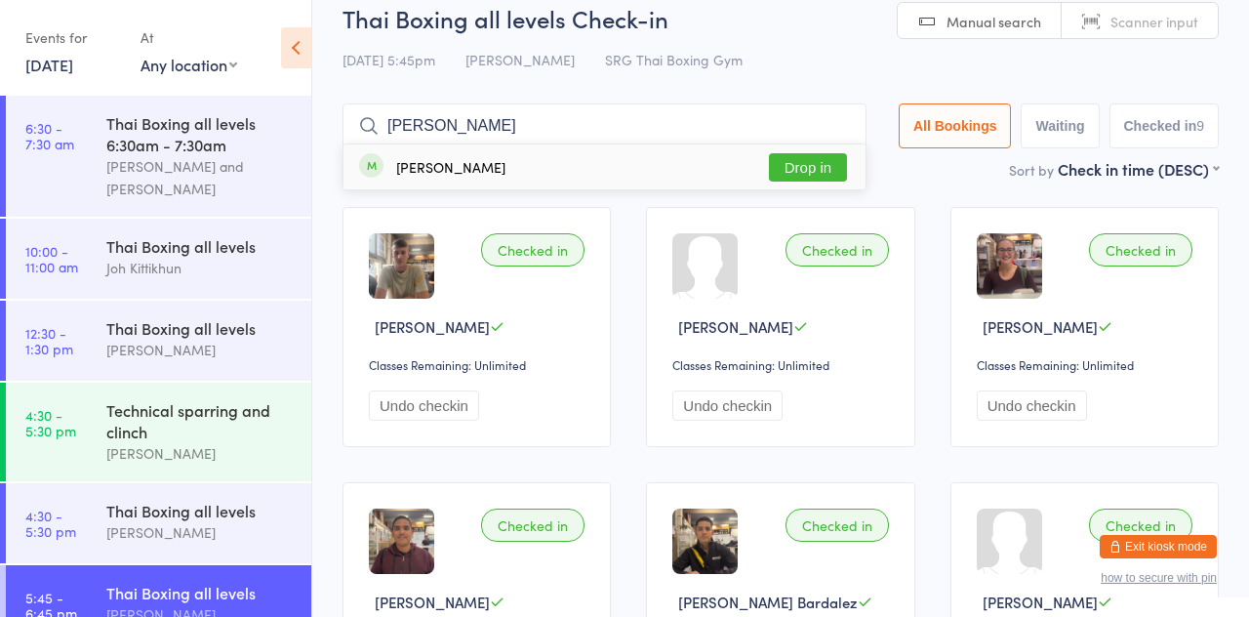
type input "[PERSON_NAME]"
click at [802, 156] on button "Drop in" at bounding box center [808, 167] width 78 height 28
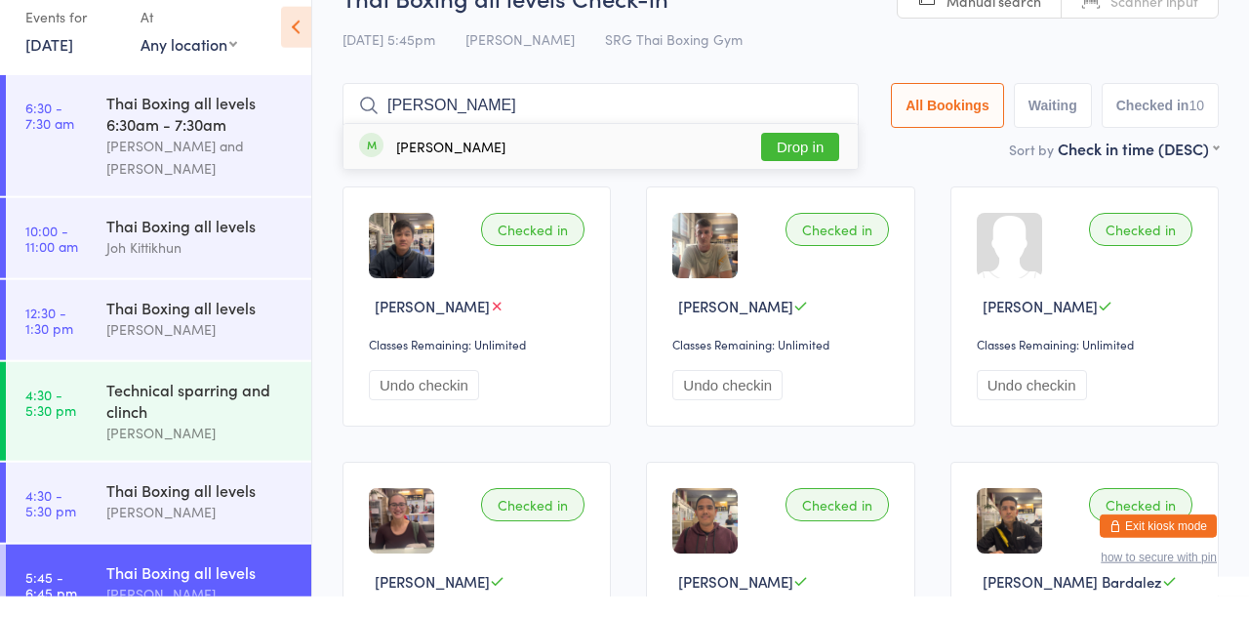
type input "[PERSON_NAME]"
click at [830, 167] on button "Drop in" at bounding box center [800, 167] width 78 height 28
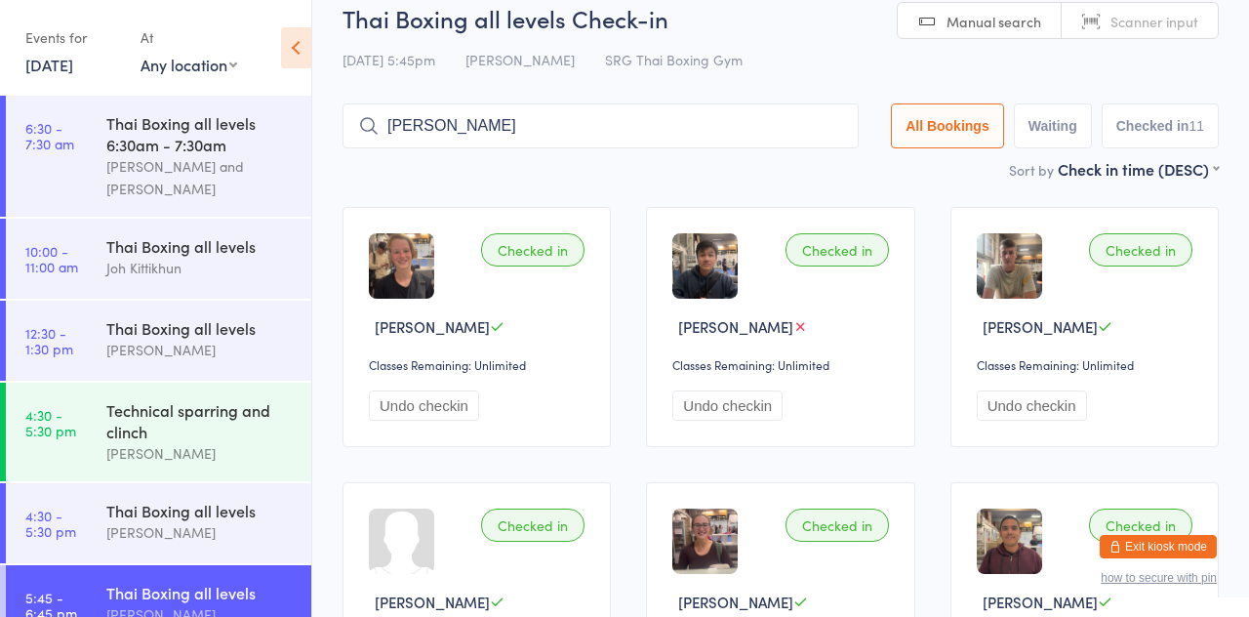
type input "[PERSON_NAME]"
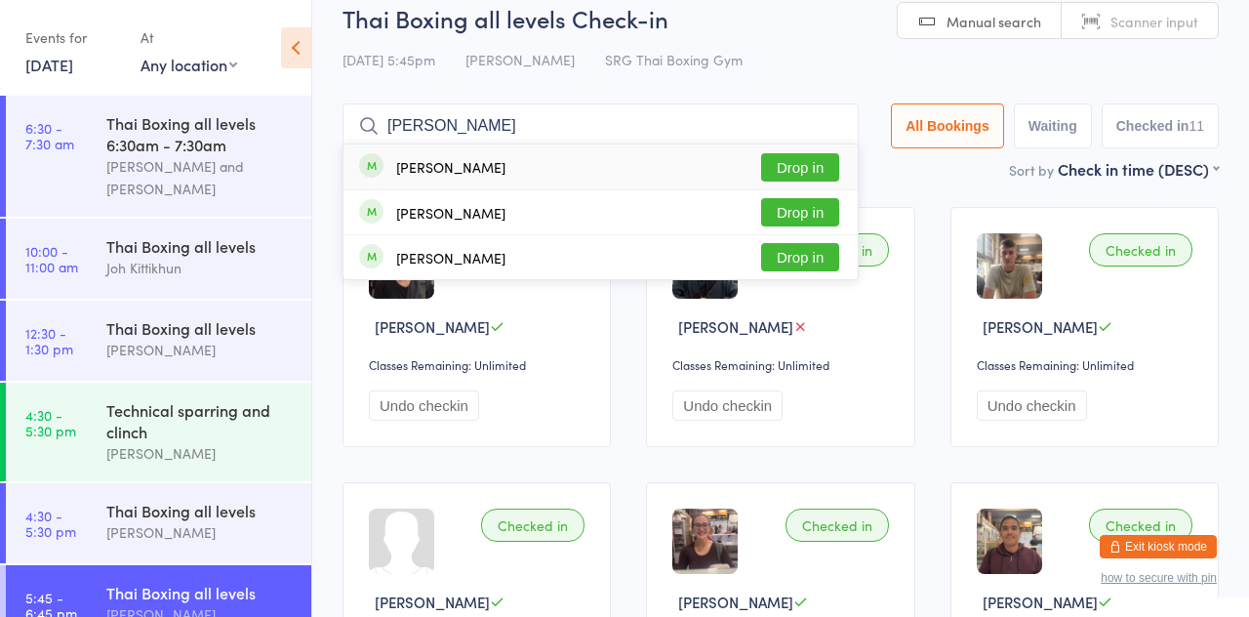
click at [823, 176] on button "Drop in" at bounding box center [800, 167] width 78 height 28
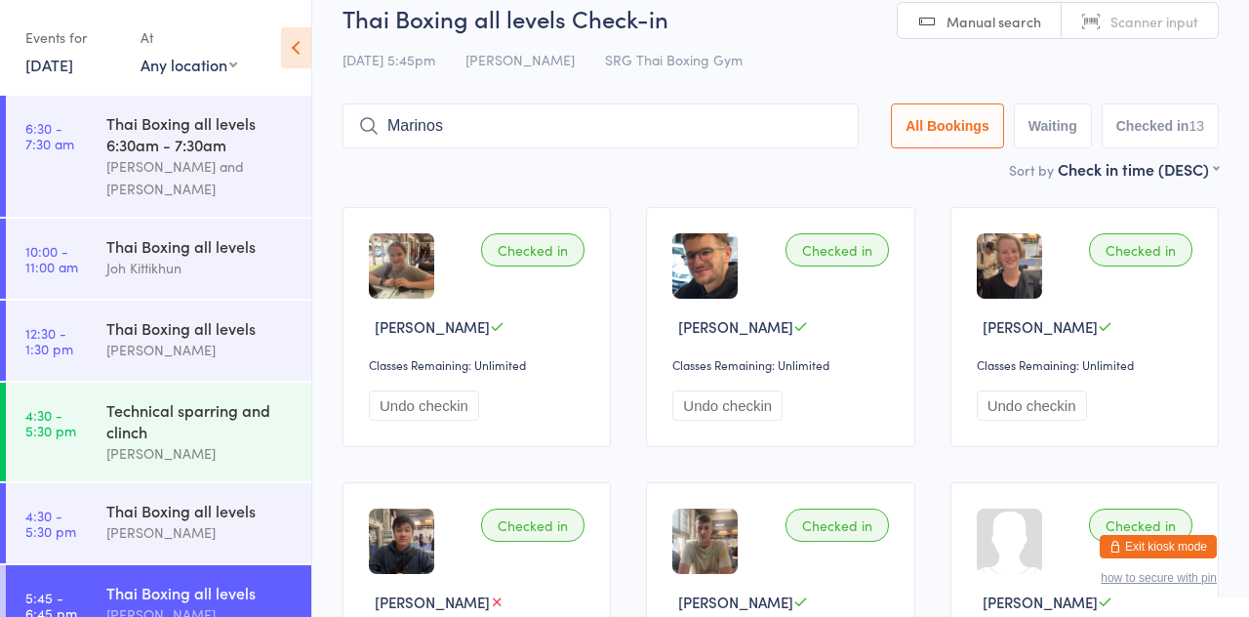
type input "Marinos"
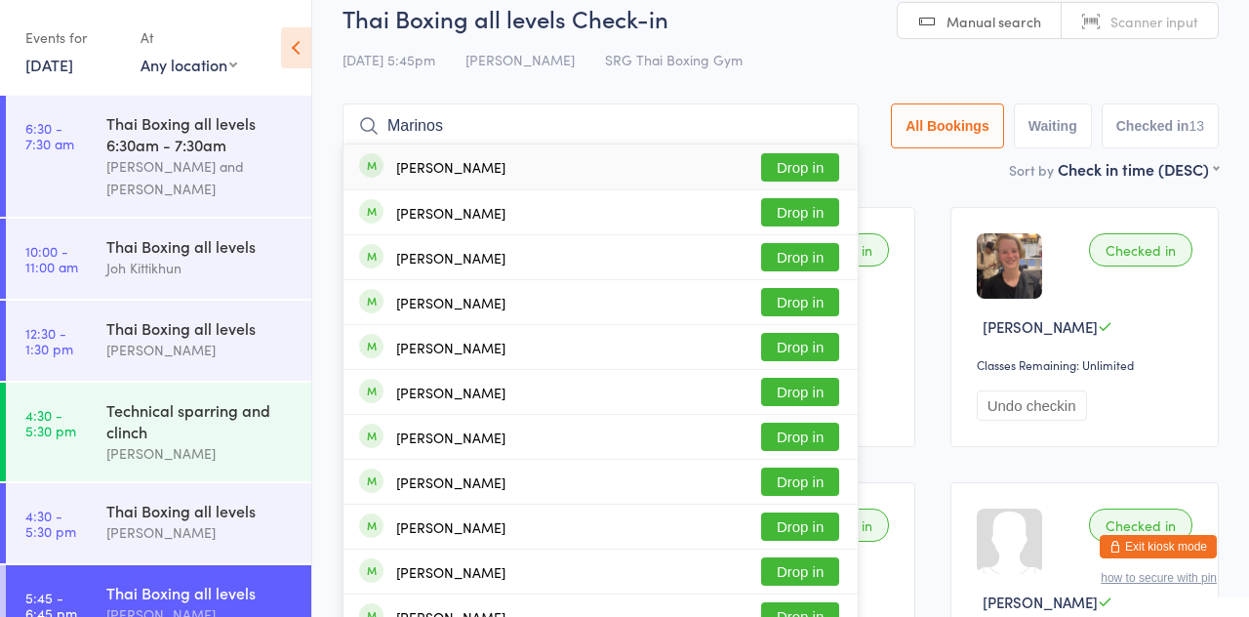
click at [837, 191] on div "[PERSON_NAME] Drop in" at bounding box center [601, 212] width 514 height 44
